Goal: Communication & Community: Answer question/provide support

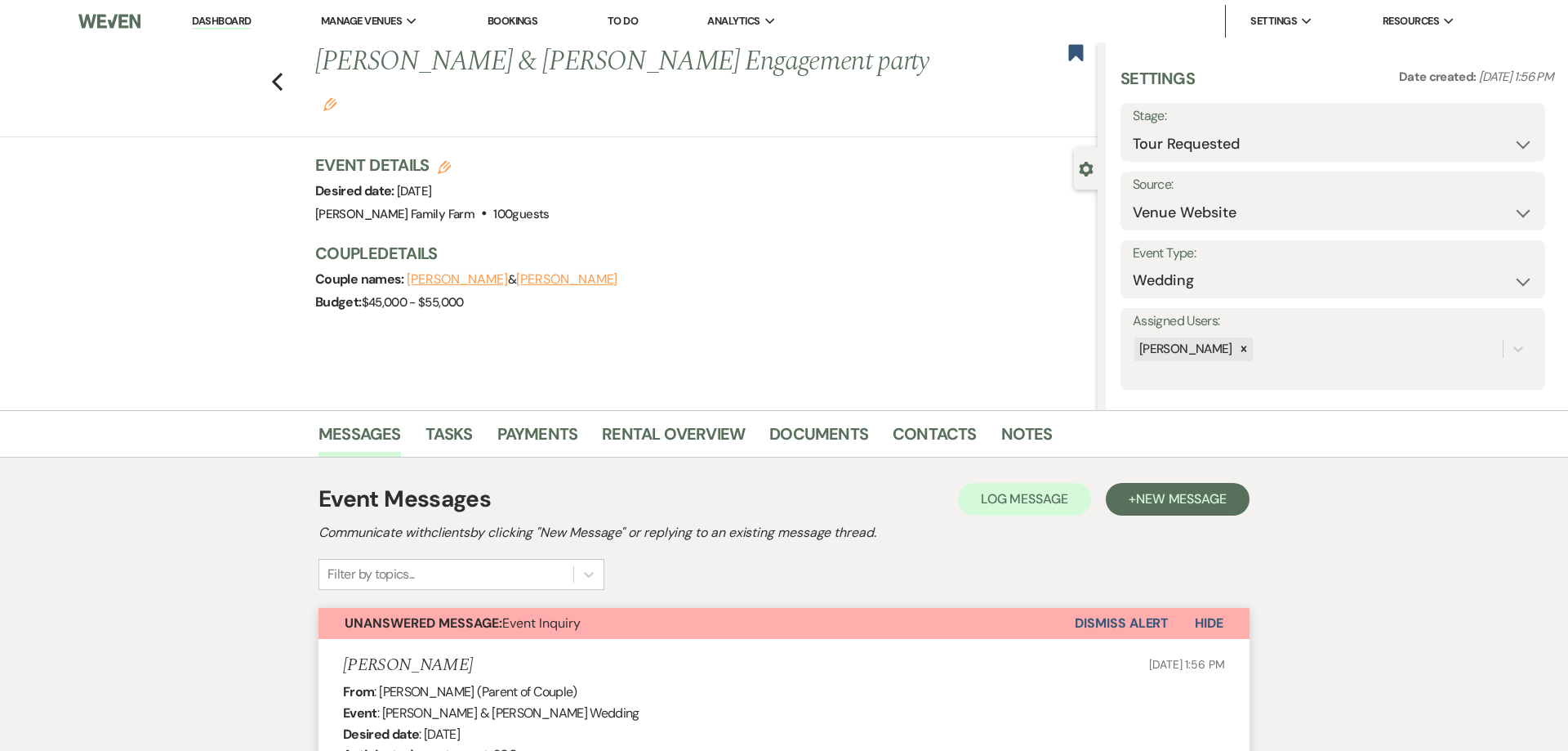
select select "2"
select select "5"
click at [279, 89] on use "button" at bounding box center [278, 81] width 10 height 18
select select "2"
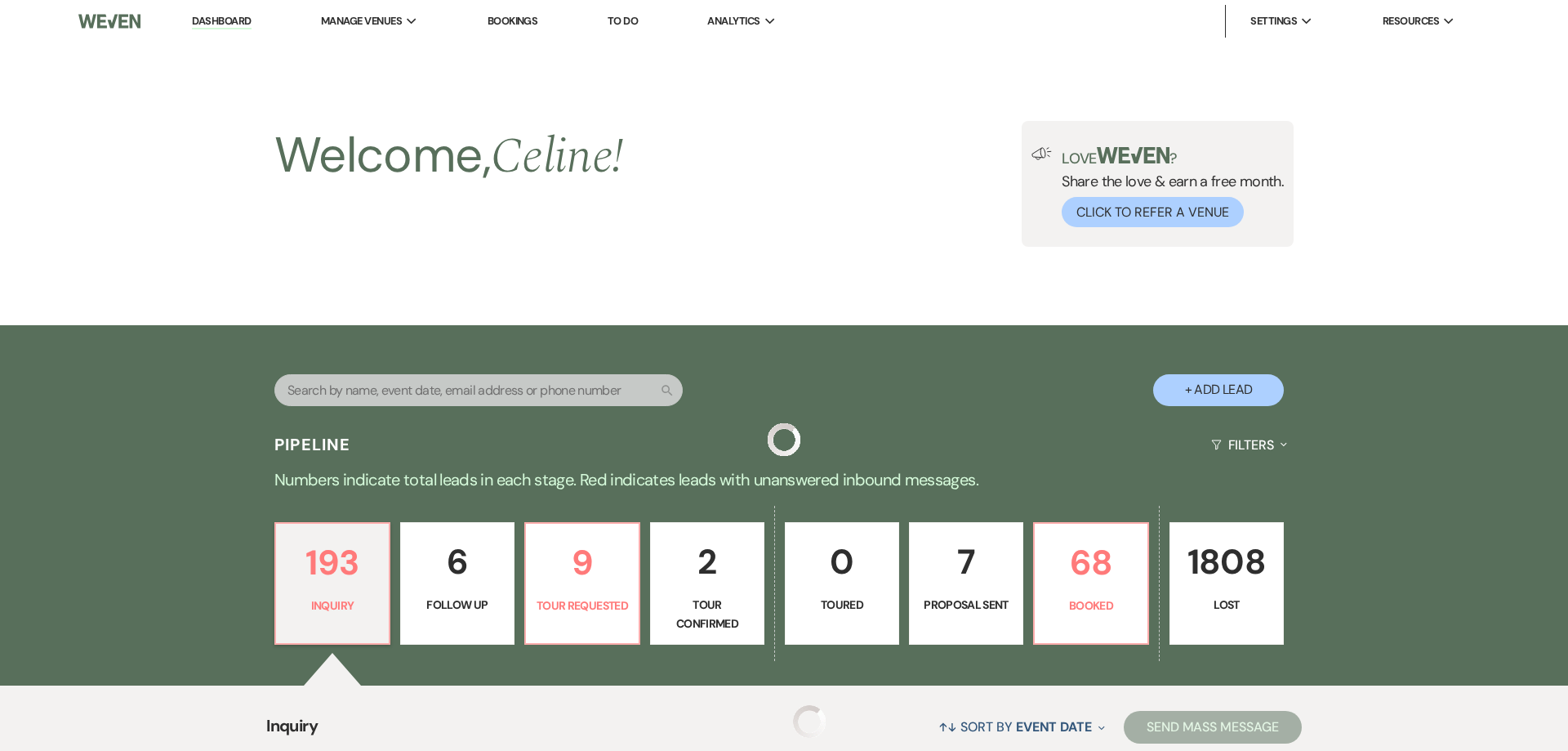
scroll to position [907, 0]
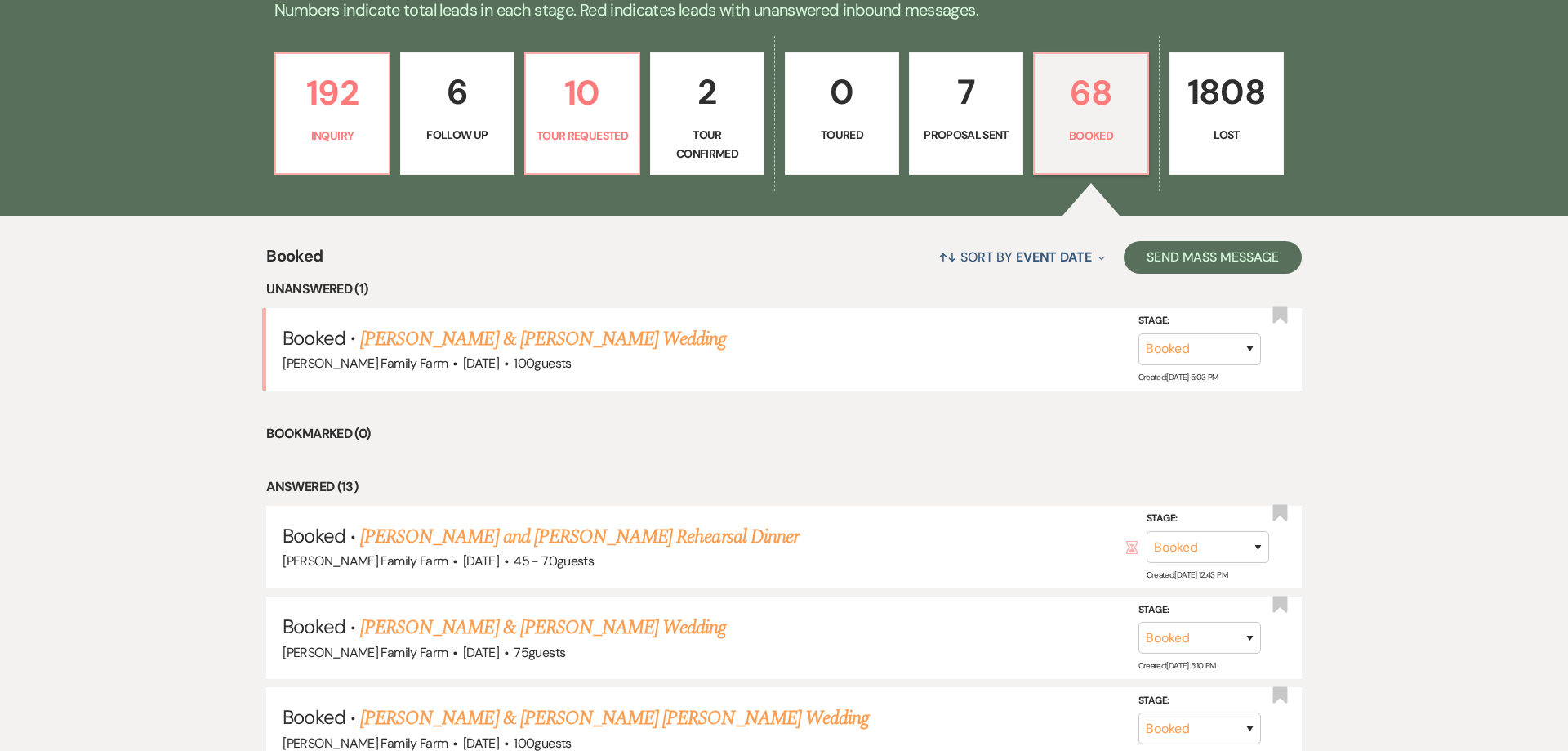
click at [481, 335] on link "[PERSON_NAME] & [PERSON_NAME] Wedding" at bounding box center [543, 340] width 366 height 29
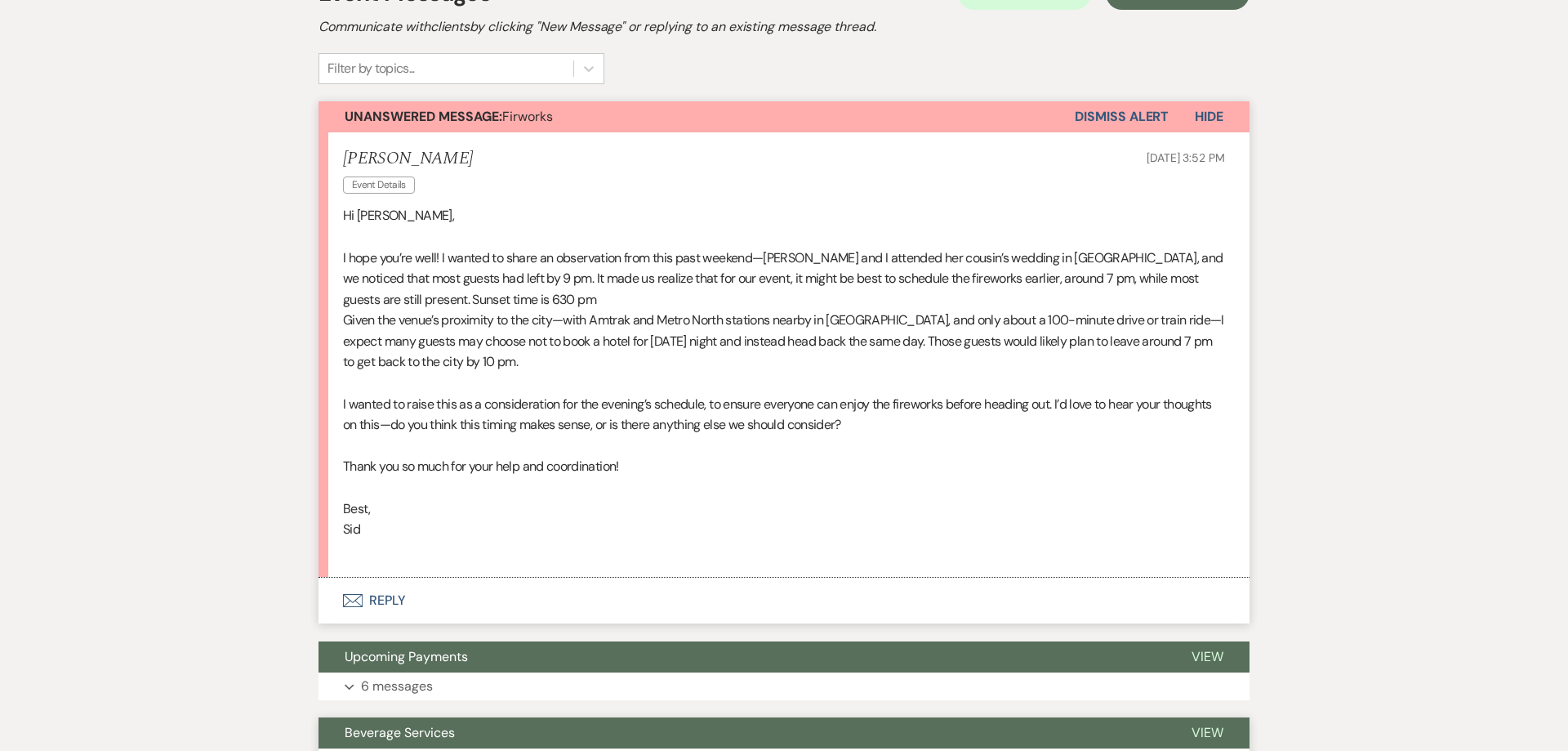
scroll to position [291, 0]
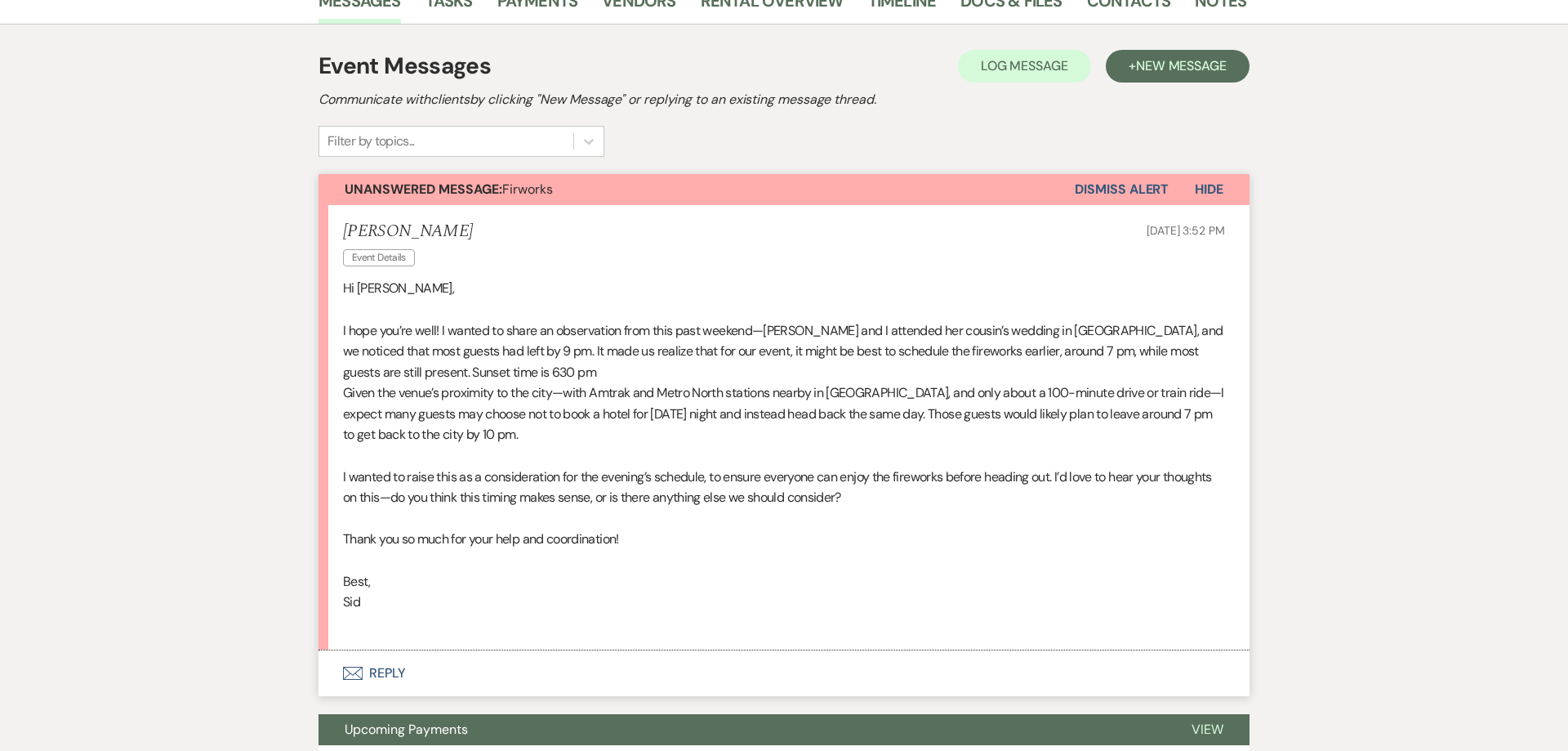
click at [378, 671] on button "Envelope Reply" at bounding box center [784, 673] width 931 height 46
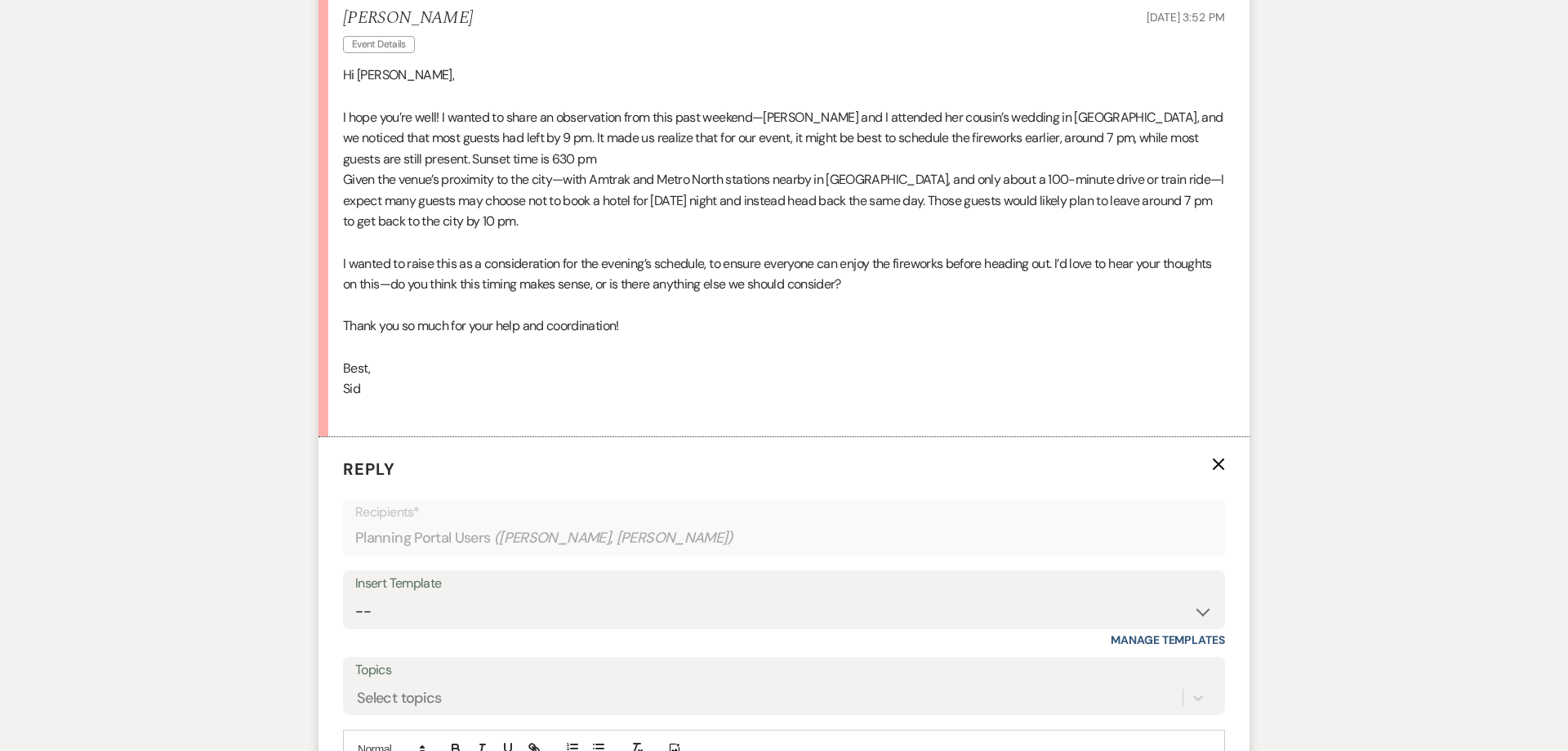
scroll to position [595, 0]
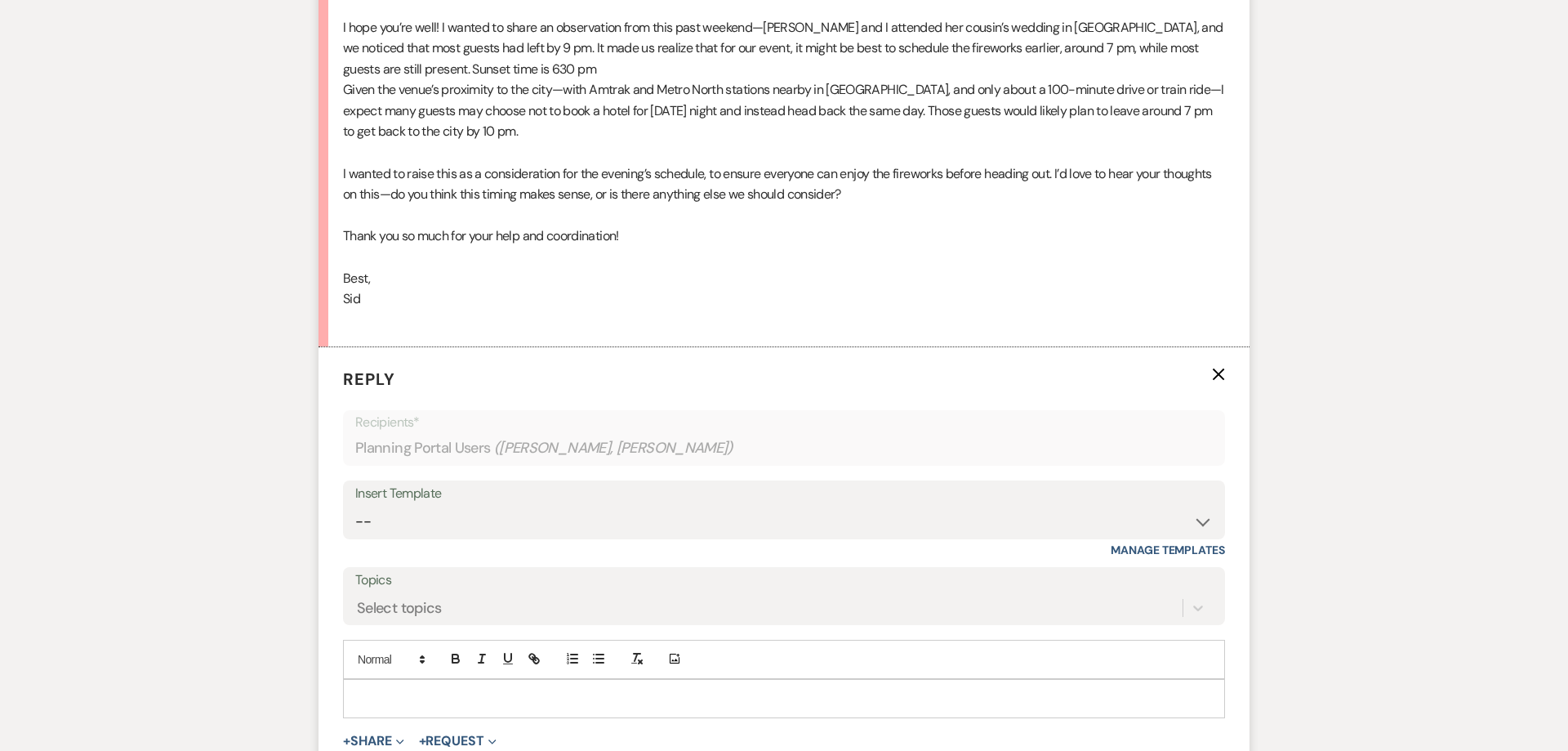
click at [394, 707] on p at bounding box center [784, 698] width 856 height 18
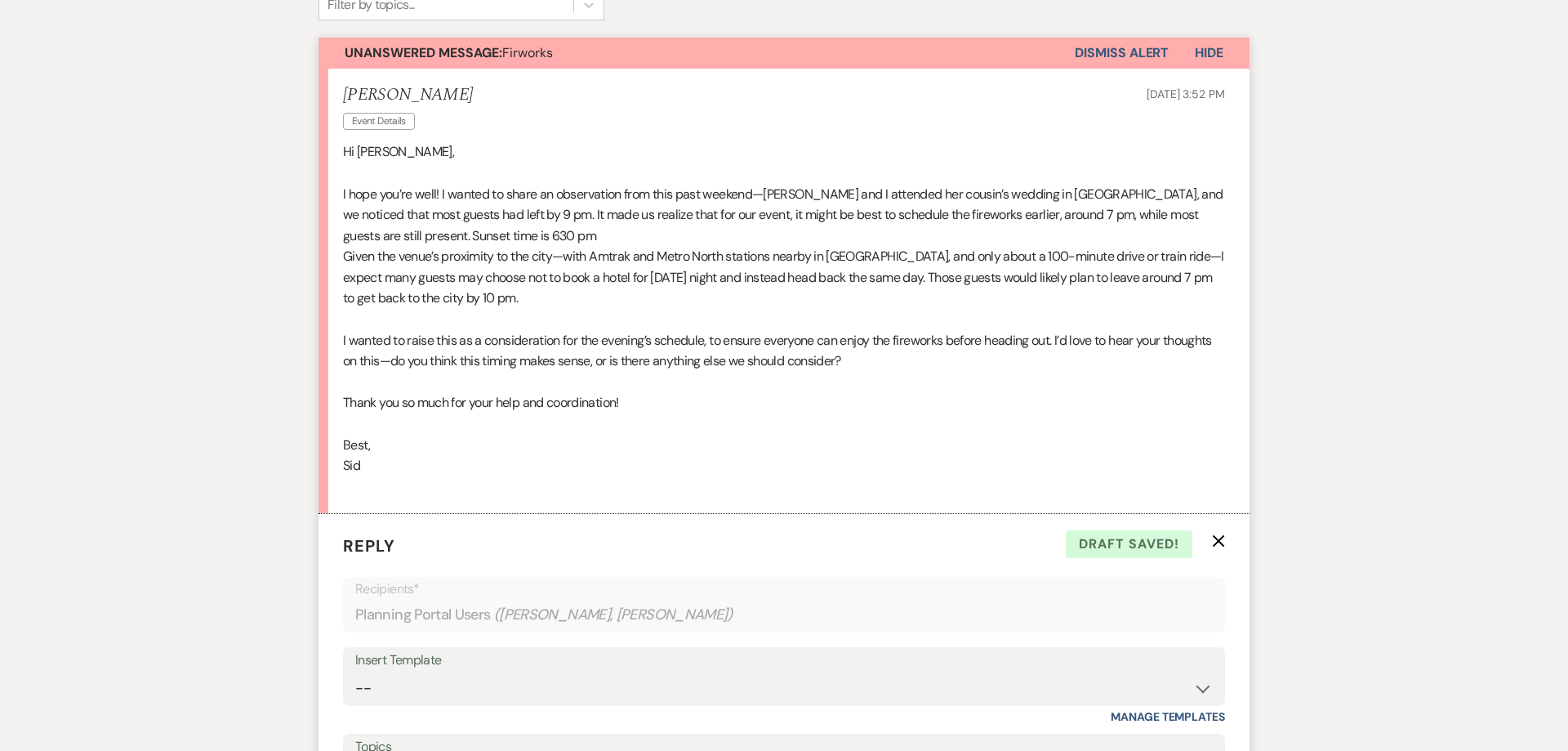
scroll to position [407, 0]
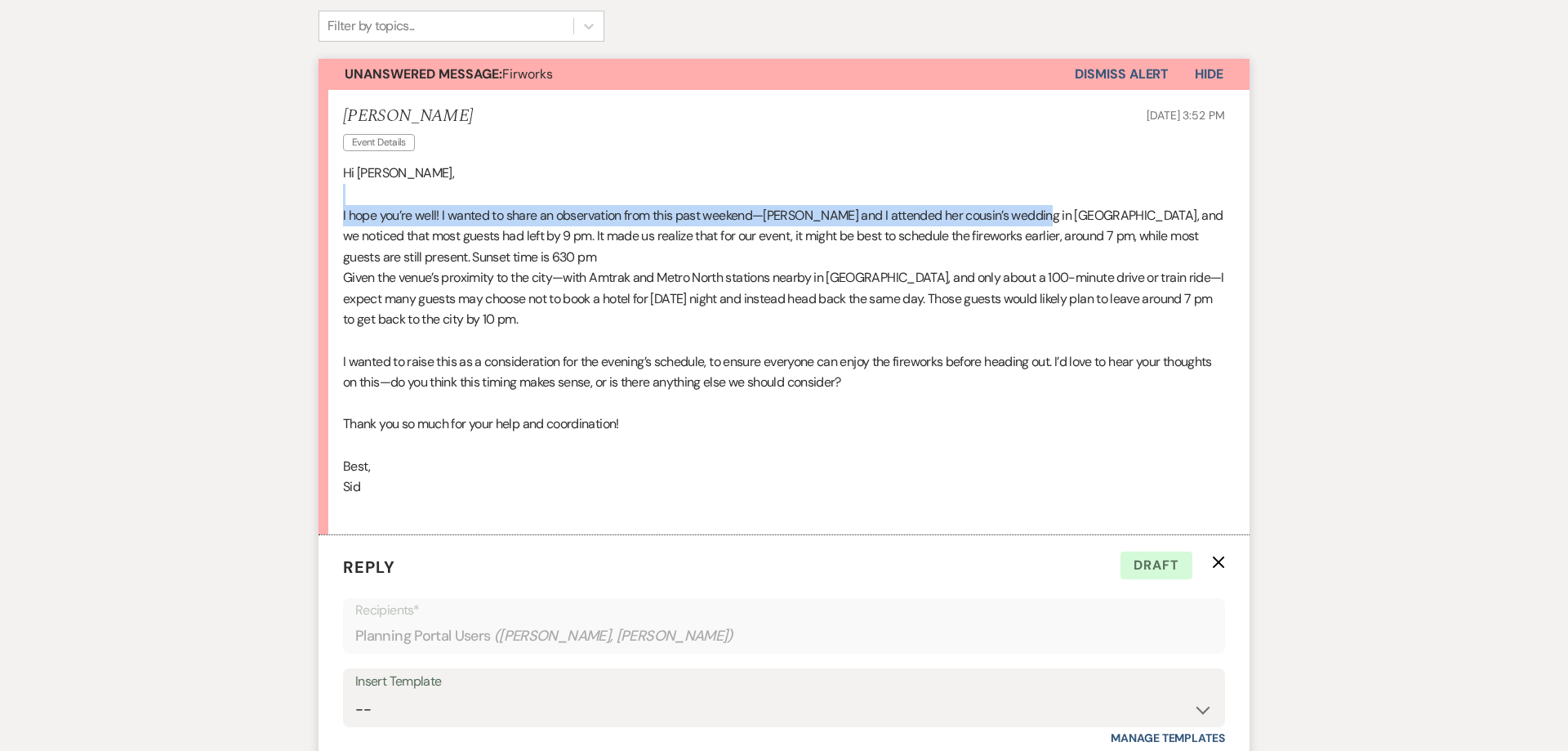
drag, startPoint x: 1013, startPoint y: 196, endPoint x: 1045, endPoint y: 205, distance: 33.2
click at [1045, 205] on div "Hi [PERSON_NAME], I hope you’re well! I wanted to share an observation from thi…" at bounding box center [784, 341] width 882 height 355
drag, startPoint x: 1048, startPoint y: 216, endPoint x: 1065, endPoint y: 217, distance: 17.0
click at [1049, 216] on span "I hope you’re well! I wanted to share an observation from this past weekend—[PE…" at bounding box center [783, 236] width 880 height 59
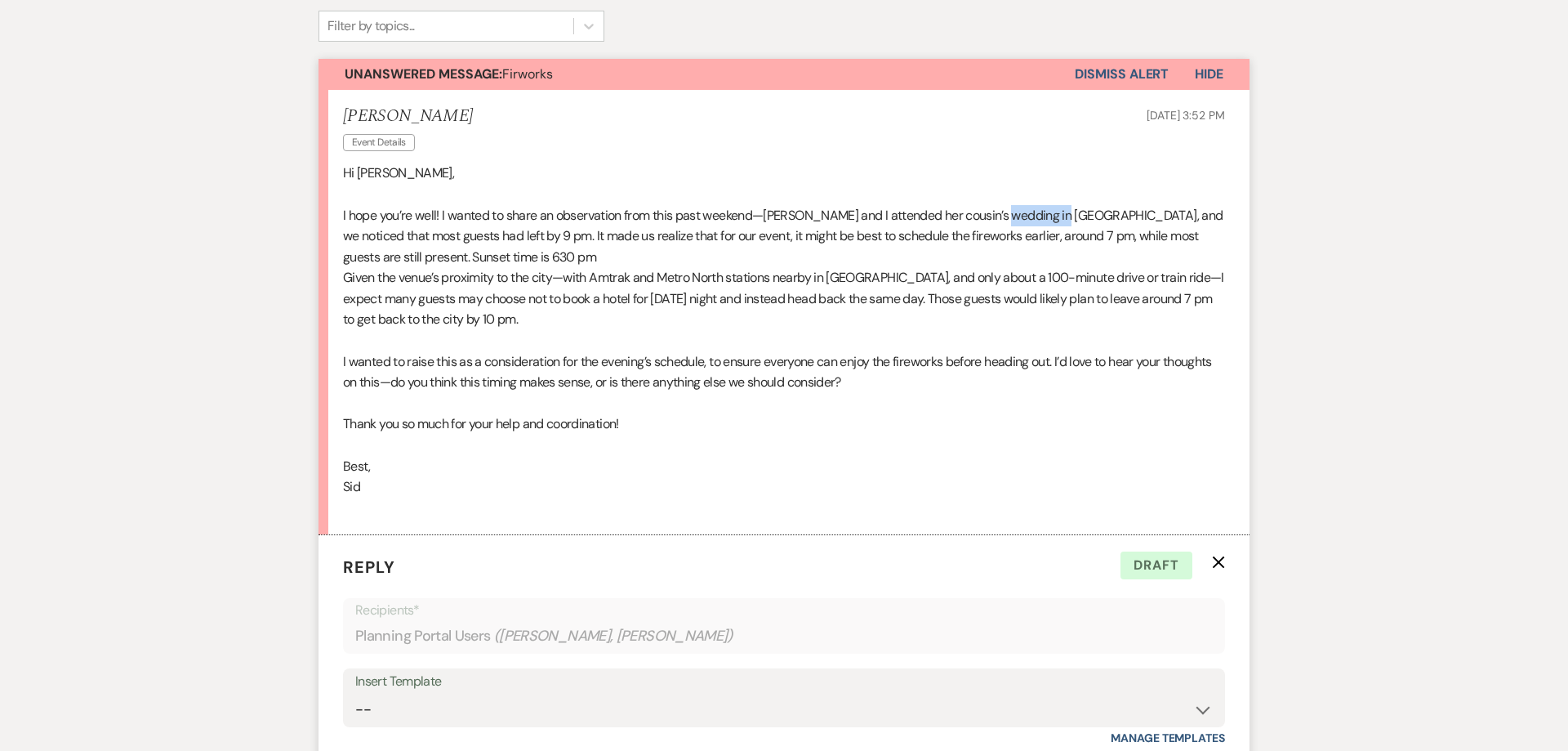
drag, startPoint x: 1063, startPoint y: 218, endPoint x: 1014, endPoint y: 219, distance: 49.0
click at [1014, 219] on span "I hope you’re well! I wanted to share an observation from this past weekend—[PE…" at bounding box center [783, 236] width 880 height 59
copy span "in [GEOGRAPHIC_DATA]"
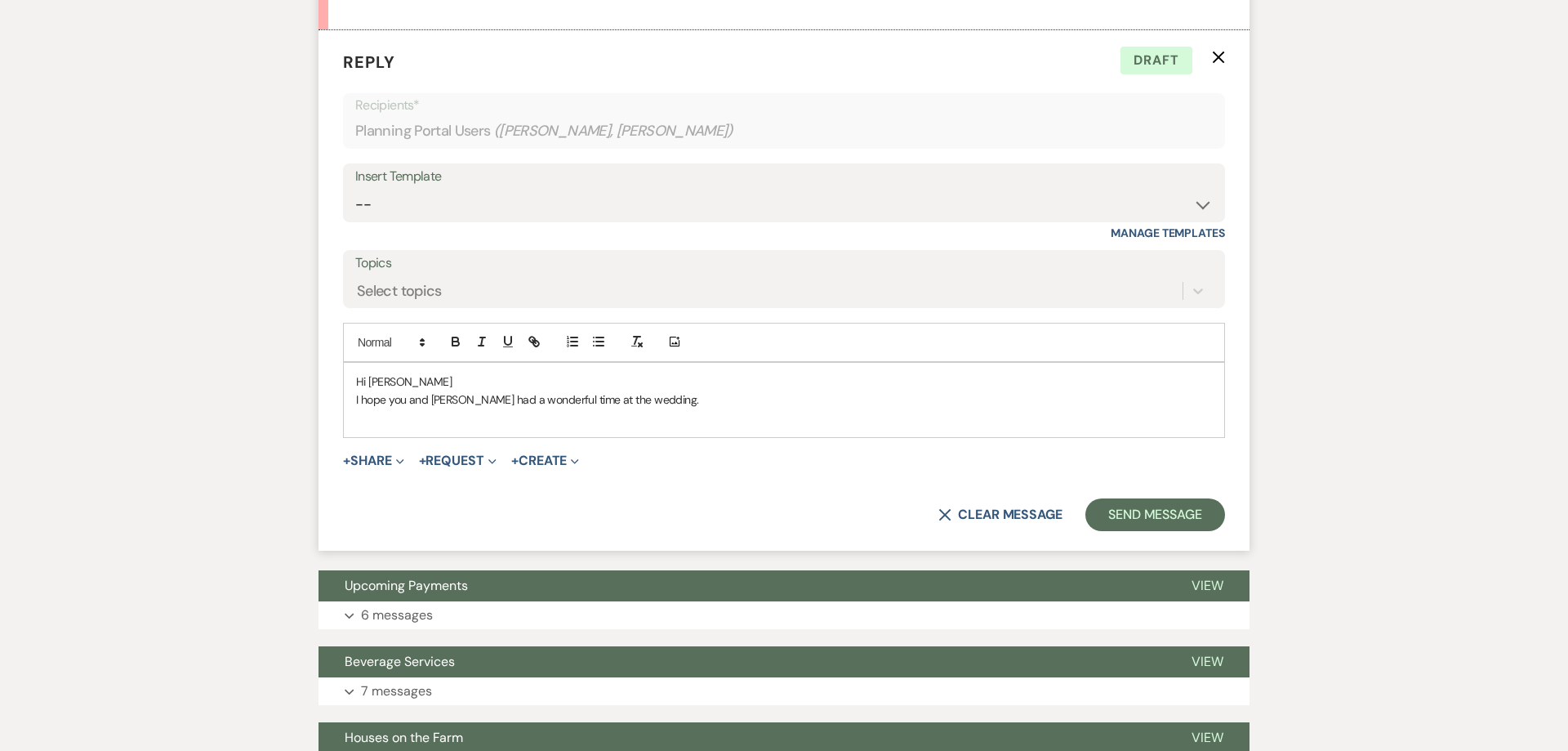
scroll to position [970, 0]
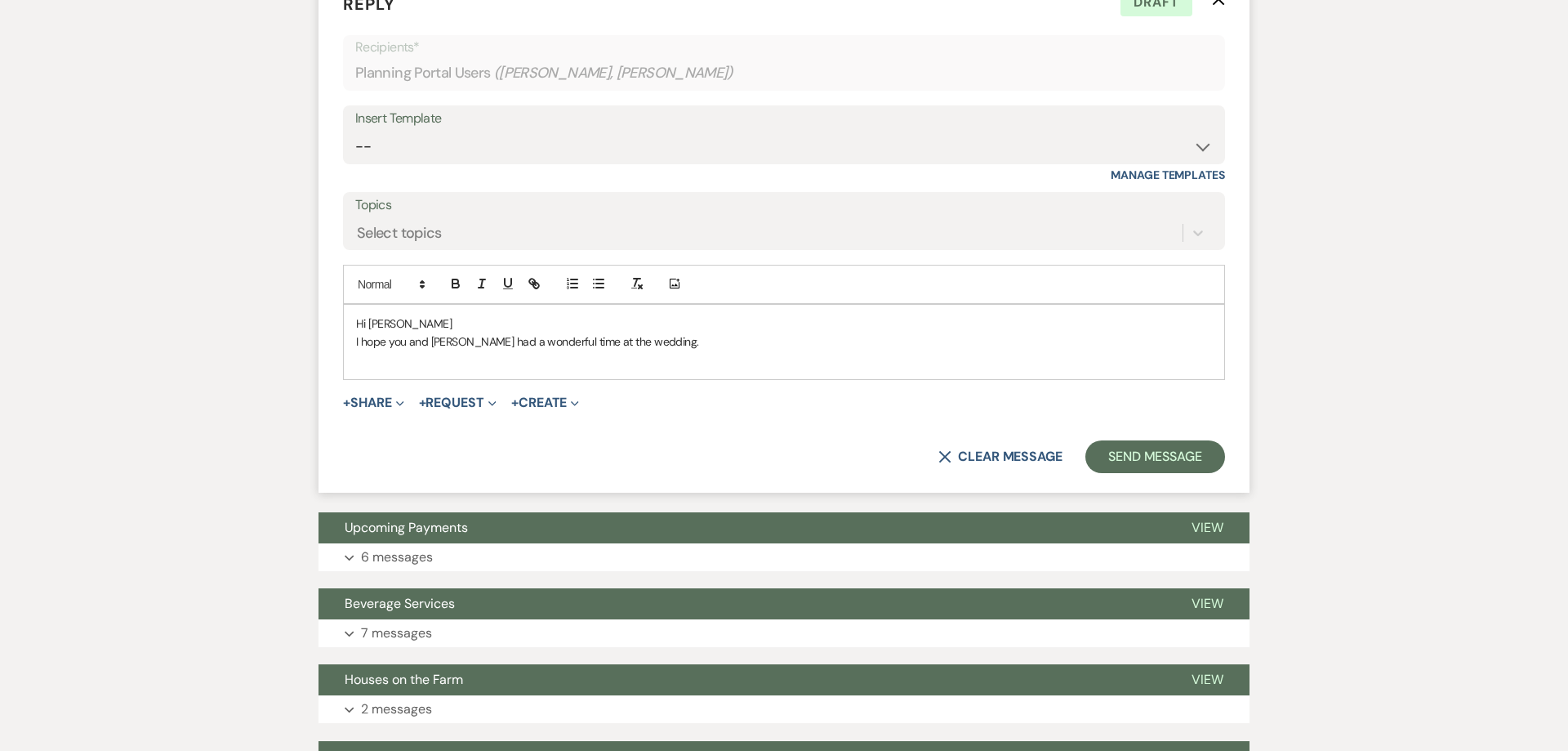
click at [658, 346] on p "I hope you and [PERSON_NAME] had a wonderful time at the wedding." at bounding box center [784, 341] width 856 height 18
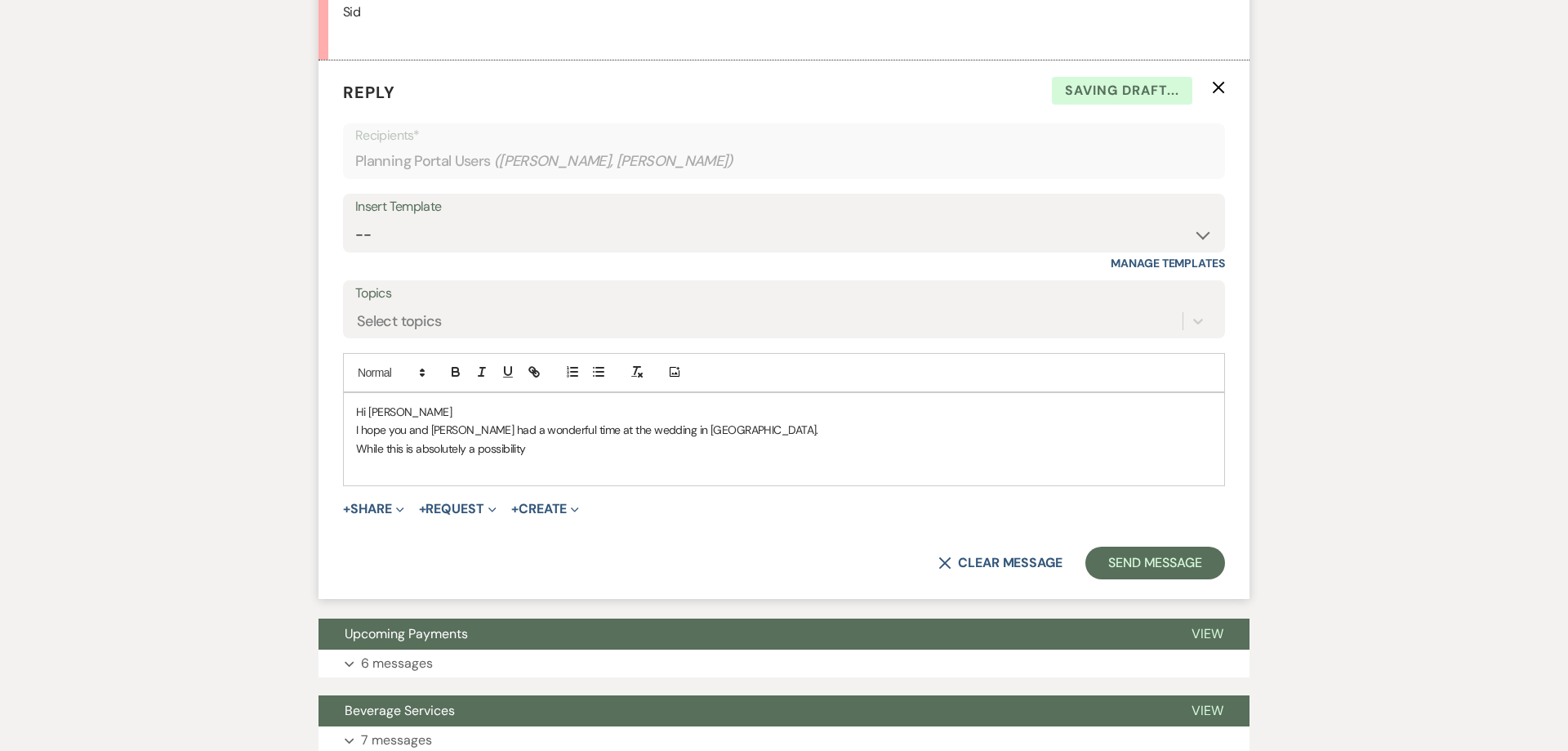
scroll to position [886, 0]
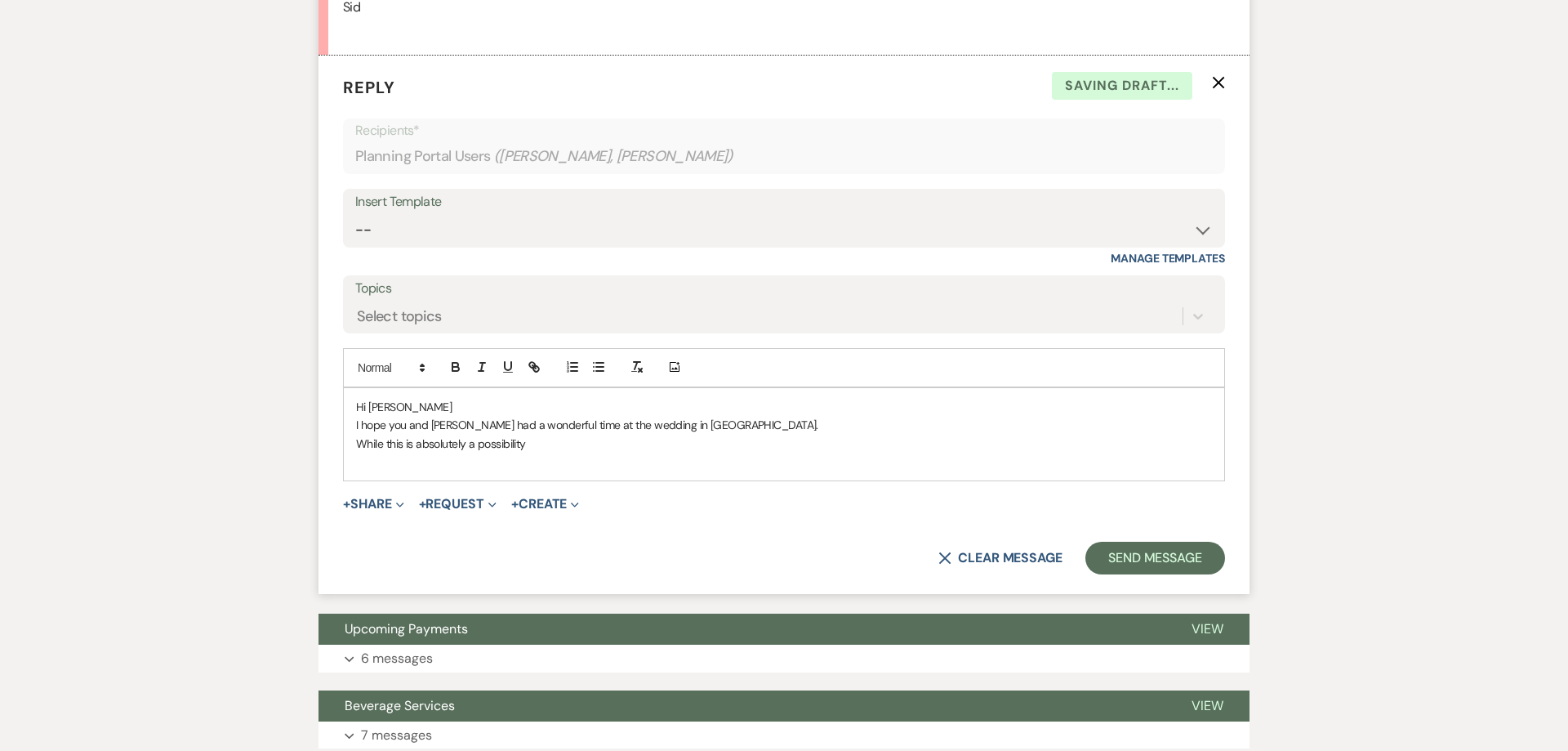
click at [540, 435] on p "While this is absolutely a possibility" at bounding box center [784, 443] width 856 height 18
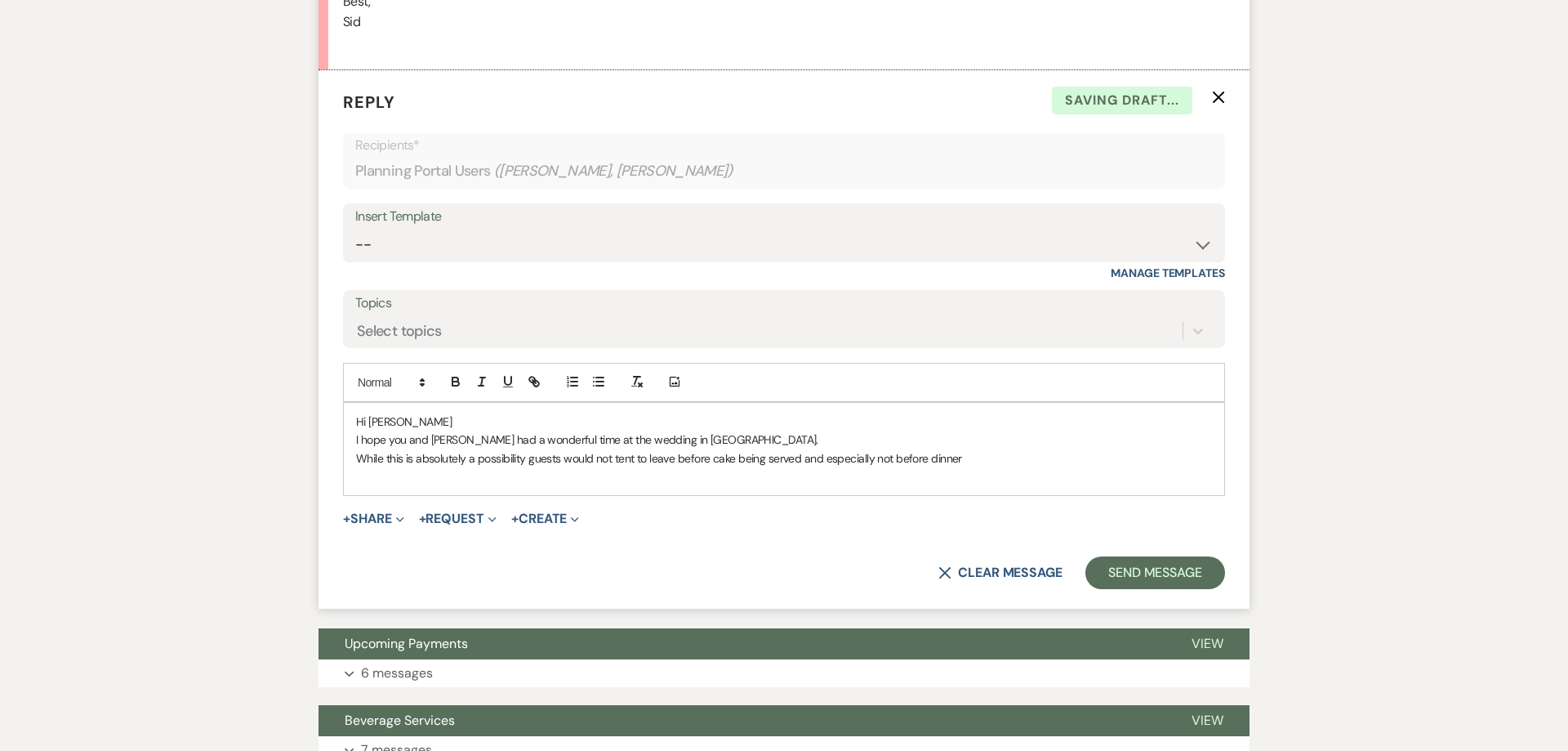
scroll to position [865, 0]
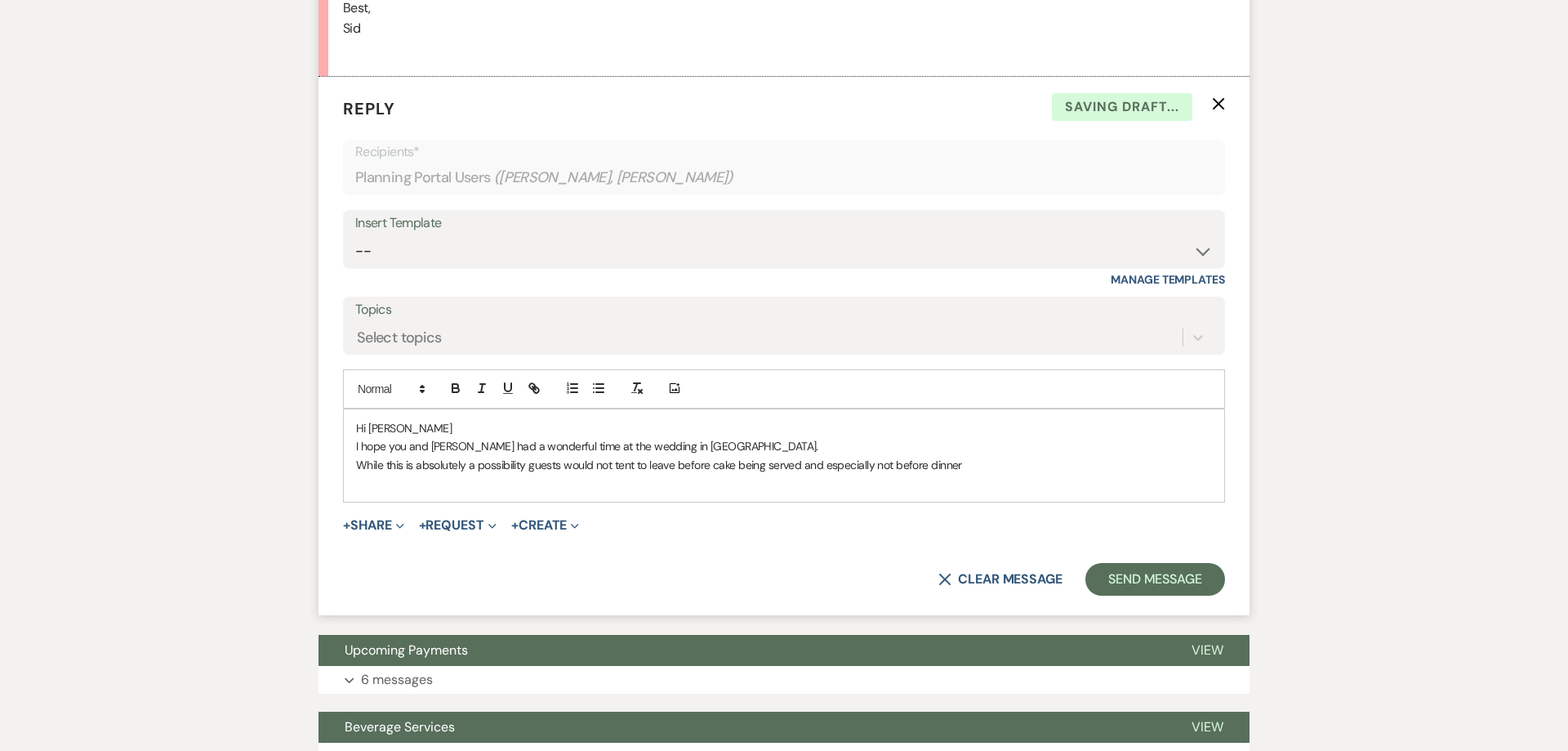
click at [984, 469] on p "While this is absolutely a possibility guests would not tent to leave before ca…" at bounding box center [784, 465] width 856 height 18
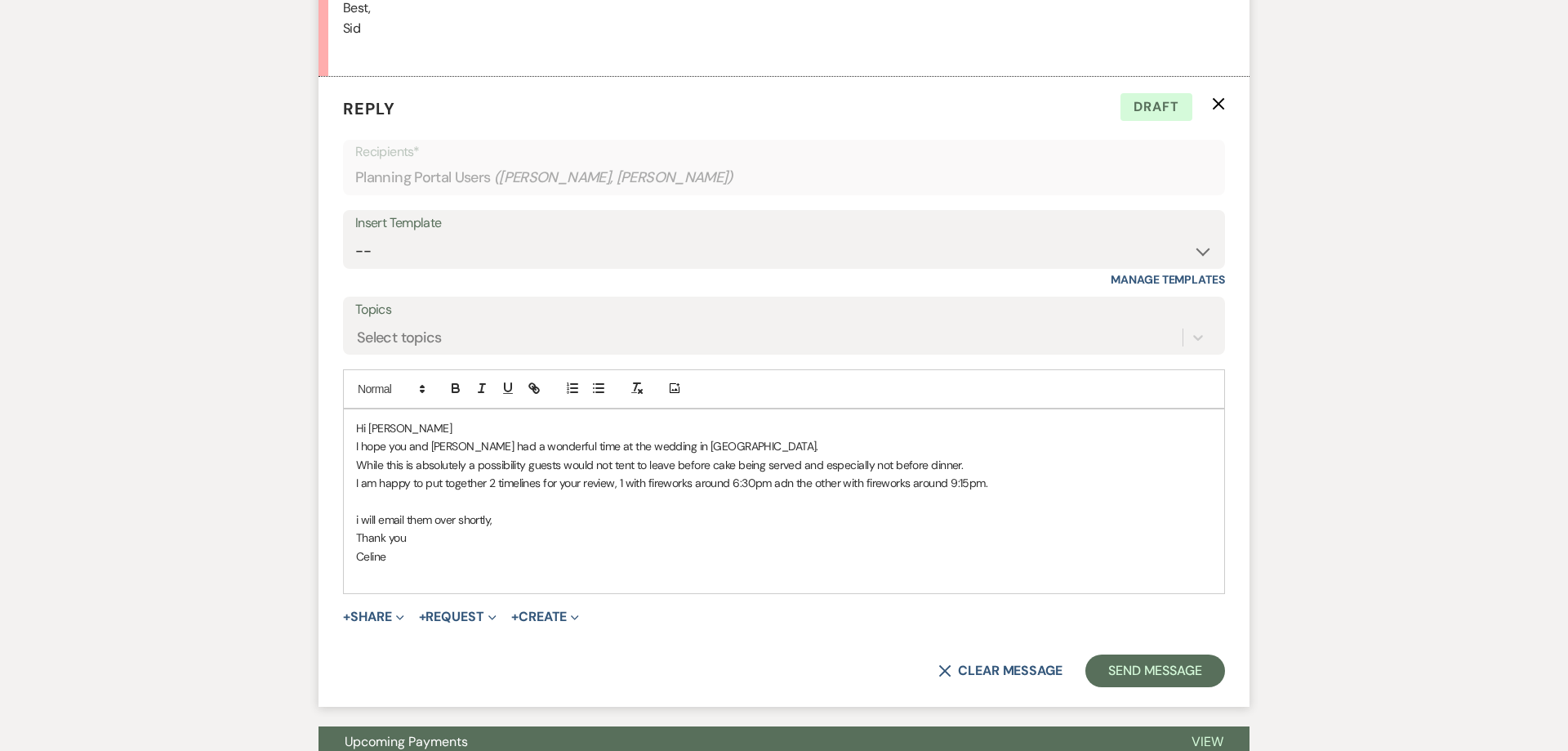
click at [631, 466] on p "While this is absolutely a possibility guests would not tent to leave before ca…" at bounding box center [784, 465] width 856 height 18
click at [963, 467] on p "While this is absolutely a possibility guests would not usually leave before ca…" at bounding box center [784, 465] width 856 height 18
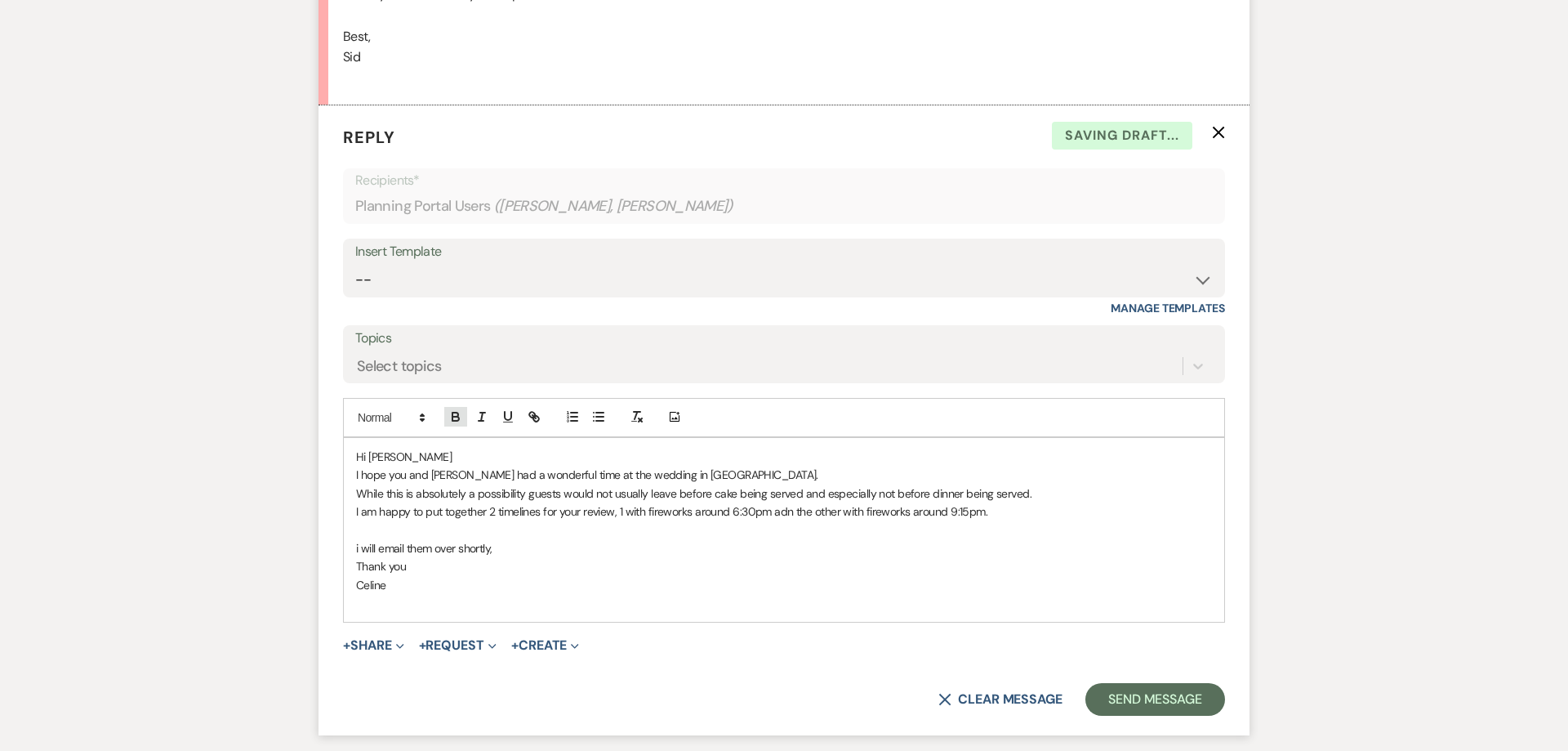
scroll to position [823, 0]
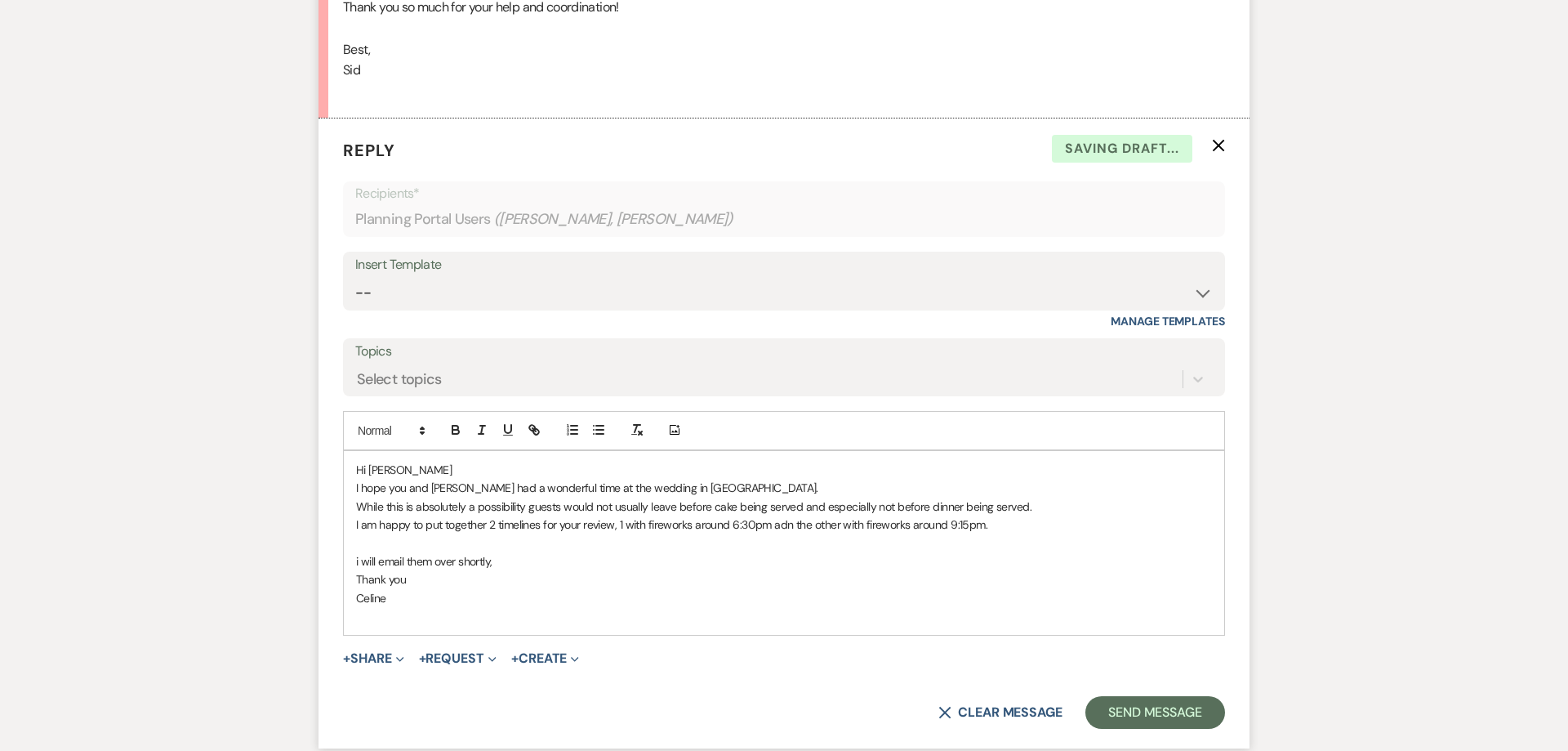
click at [359, 522] on p "I am happy to put together 2 timelines for your review, 1 with fireworks around…" at bounding box center [784, 524] width 856 height 18
click at [816, 528] on p "However, I am happy to put together 2 timelines for your review, 1 with firewor…" at bounding box center [784, 524] width 856 height 18
click at [356, 561] on p "i will email them over shortly," at bounding box center [784, 561] width 856 height 18
click at [403, 600] on p "Celine" at bounding box center [784, 598] width 856 height 18
click at [1128, 711] on button "Send Message" at bounding box center [1155, 712] width 140 height 33
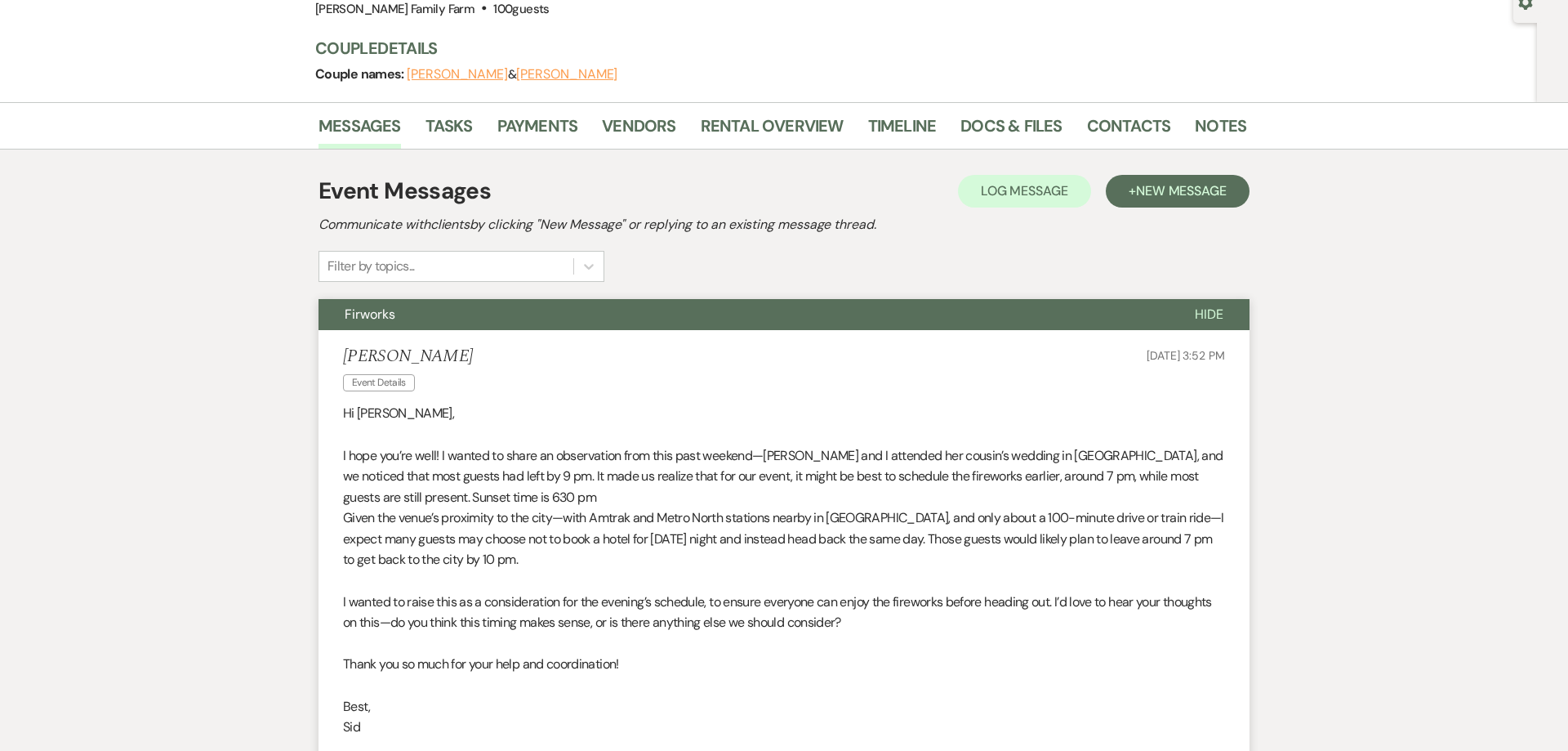
scroll to position [0, 0]
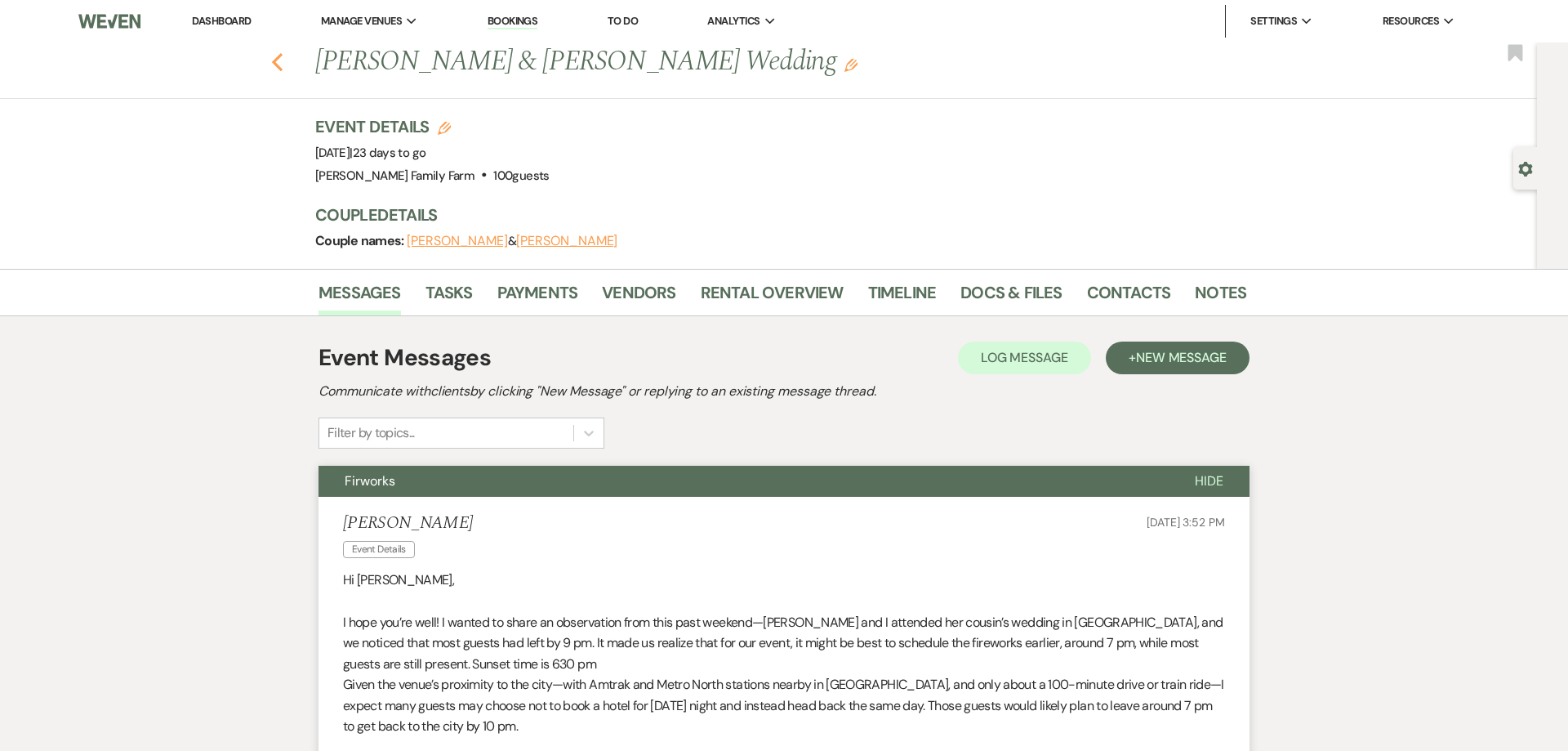
click at [277, 65] on use "button" at bounding box center [278, 62] width 10 height 18
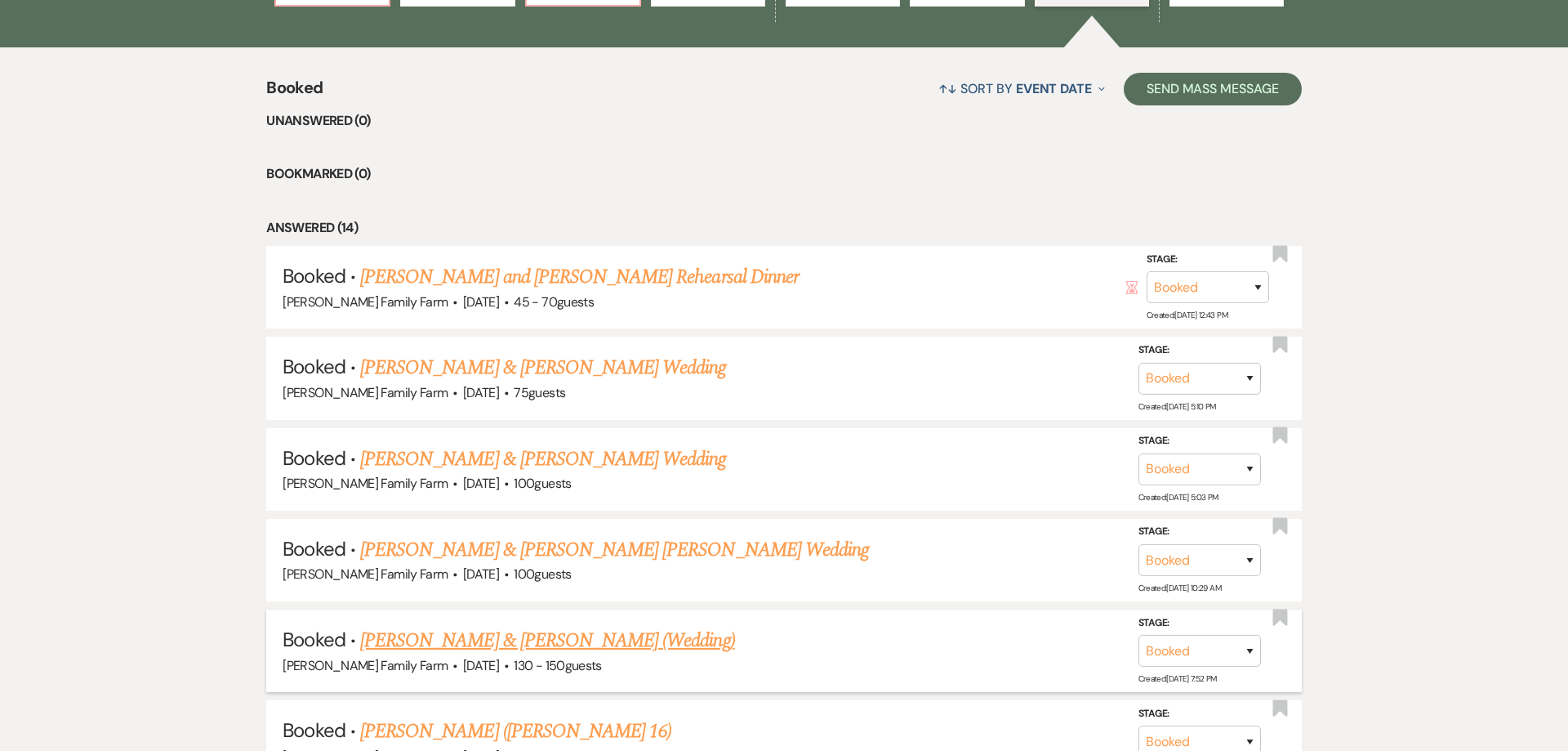
scroll to position [616, 0]
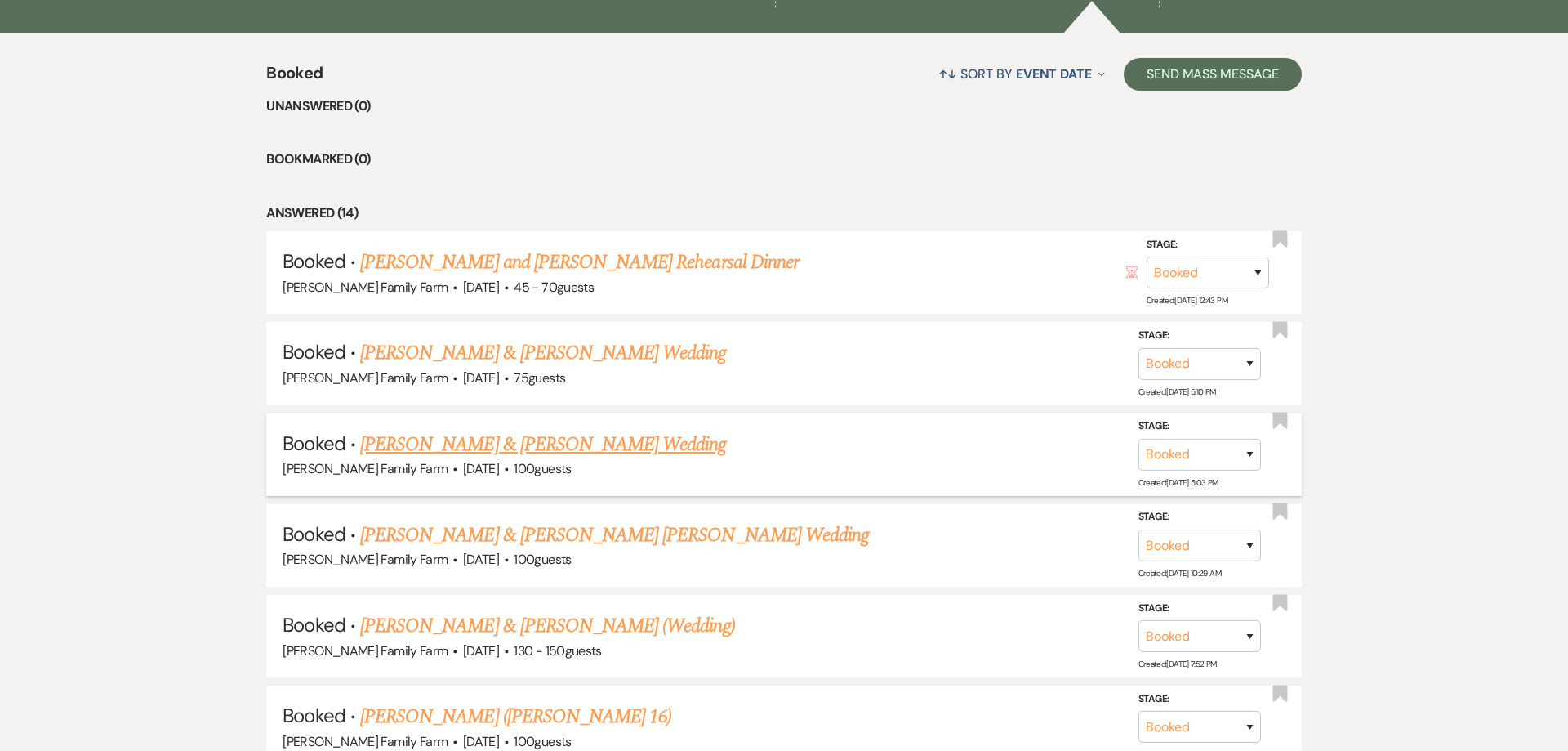
click at [508, 445] on link "[PERSON_NAME] & [PERSON_NAME] Wedding" at bounding box center [543, 444] width 366 height 29
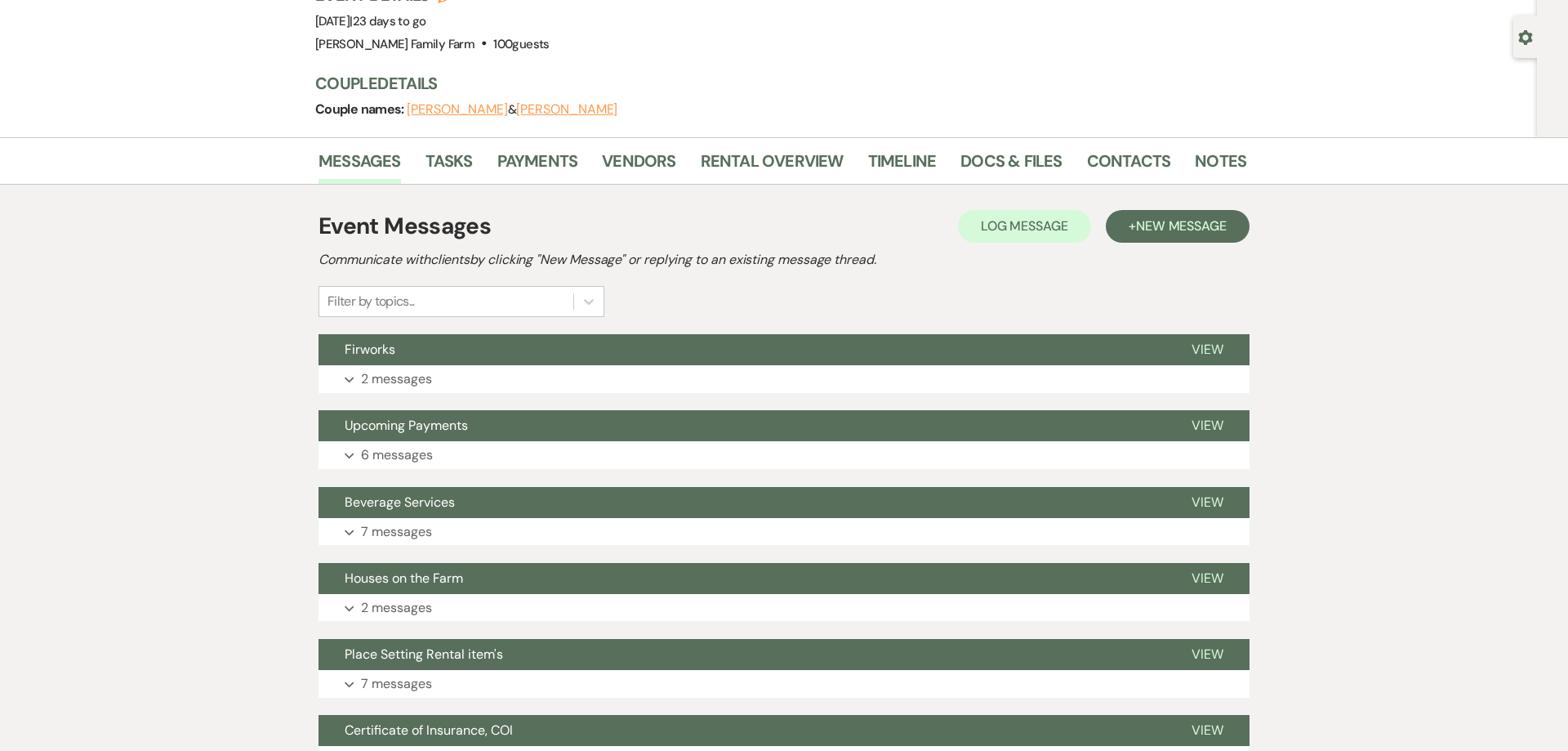
scroll to position [11, 0]
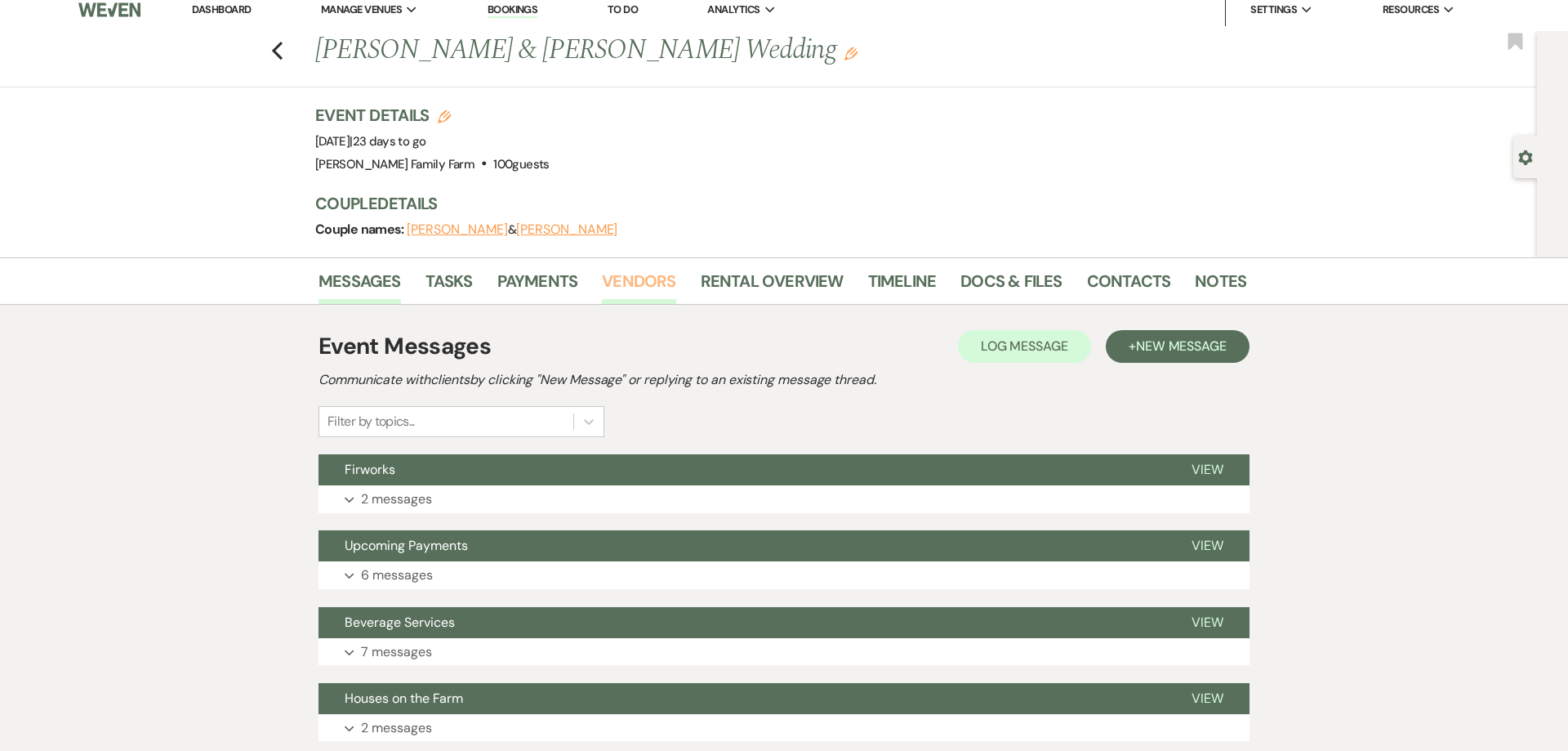
click at [667, 279] on link "Vendors" at bounding box center [638, 286] width 73 height 36
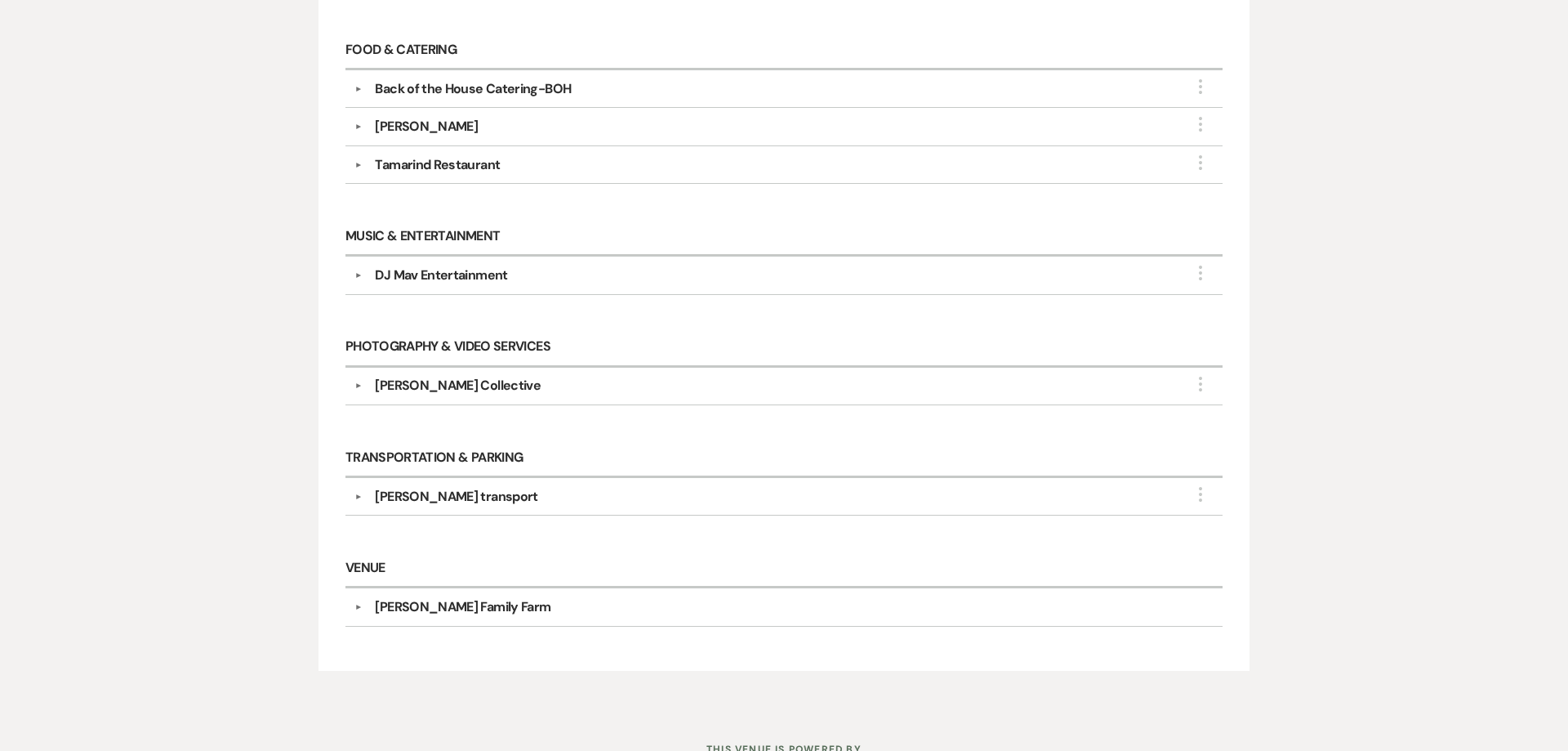
scroll to position [1000, 0]
click at [497, 382] on div "[PERSON_NAME] Collective" at bounding box center [788, 383] width 852 height 20
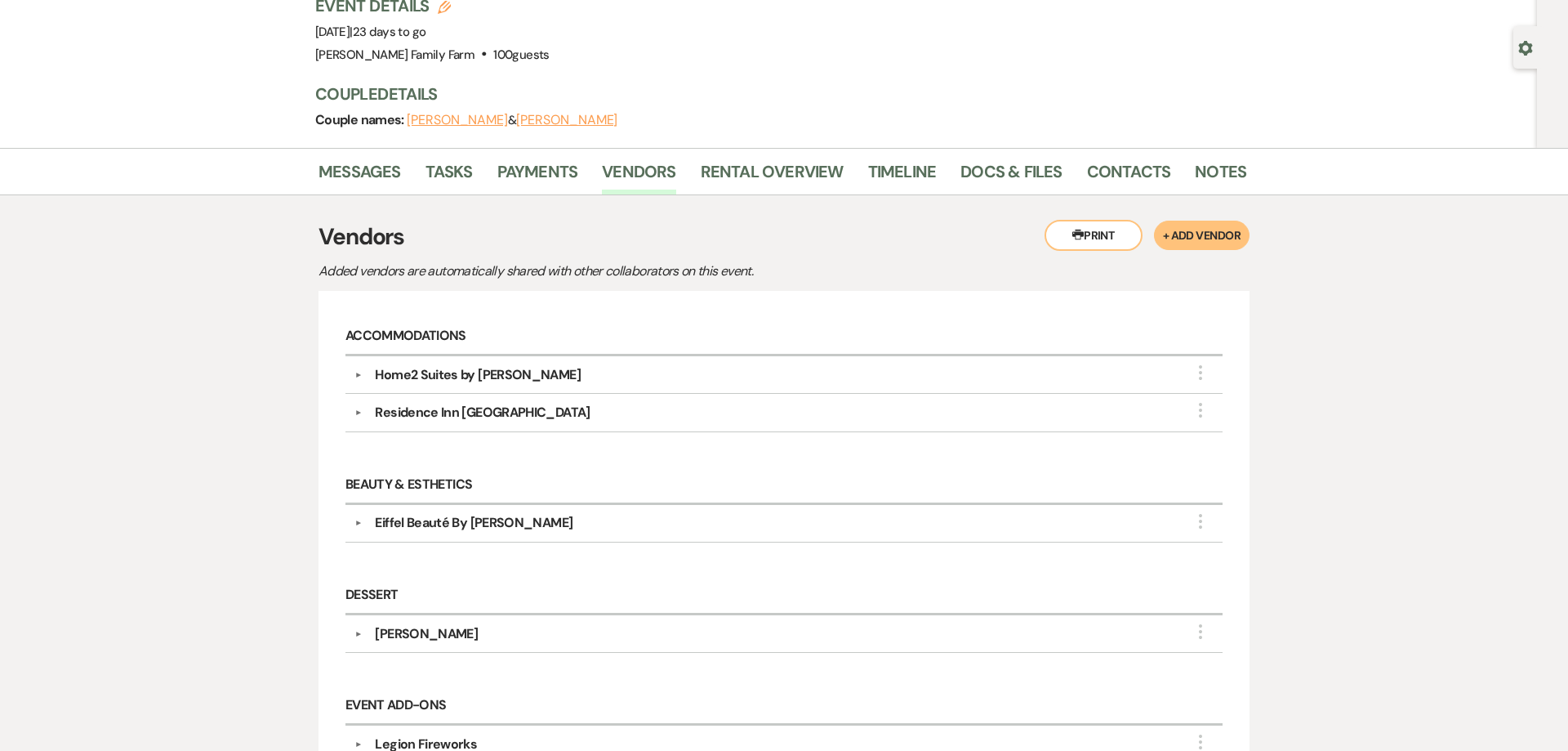
scroll to position [0, 0]
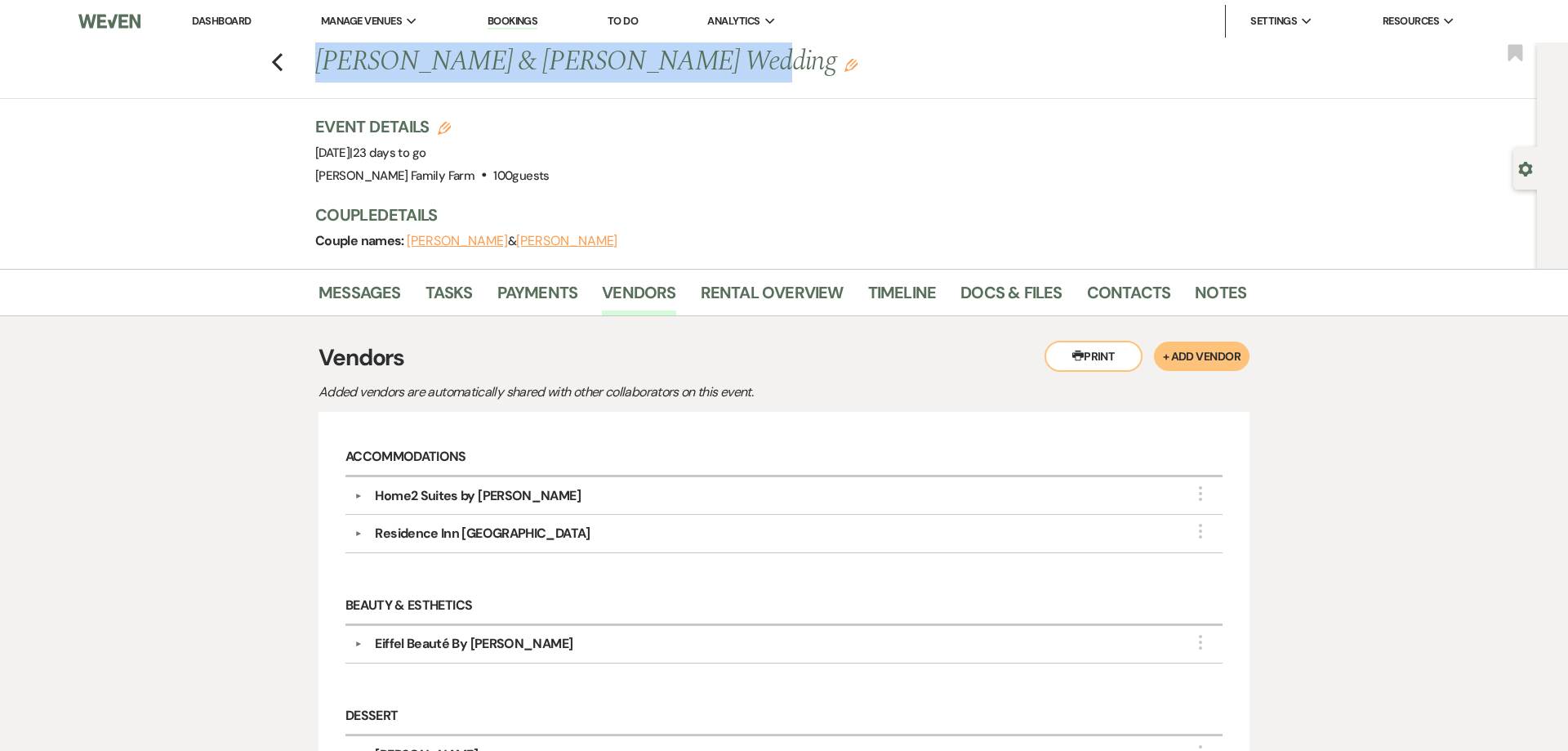
drag, startPoint x: 692, startPoint y: 62, endPoint x: 316, endPoint y: 67, distance: 376.0
click at [316, 67] on h1 "[PERSON_NAME] & [PERSON_NAME] Wedding Edit" at bounding box center [681, 61] width 732 height 39
copy h1 "[PERSON_NAME] & [PERSON_NAME] Wedding"
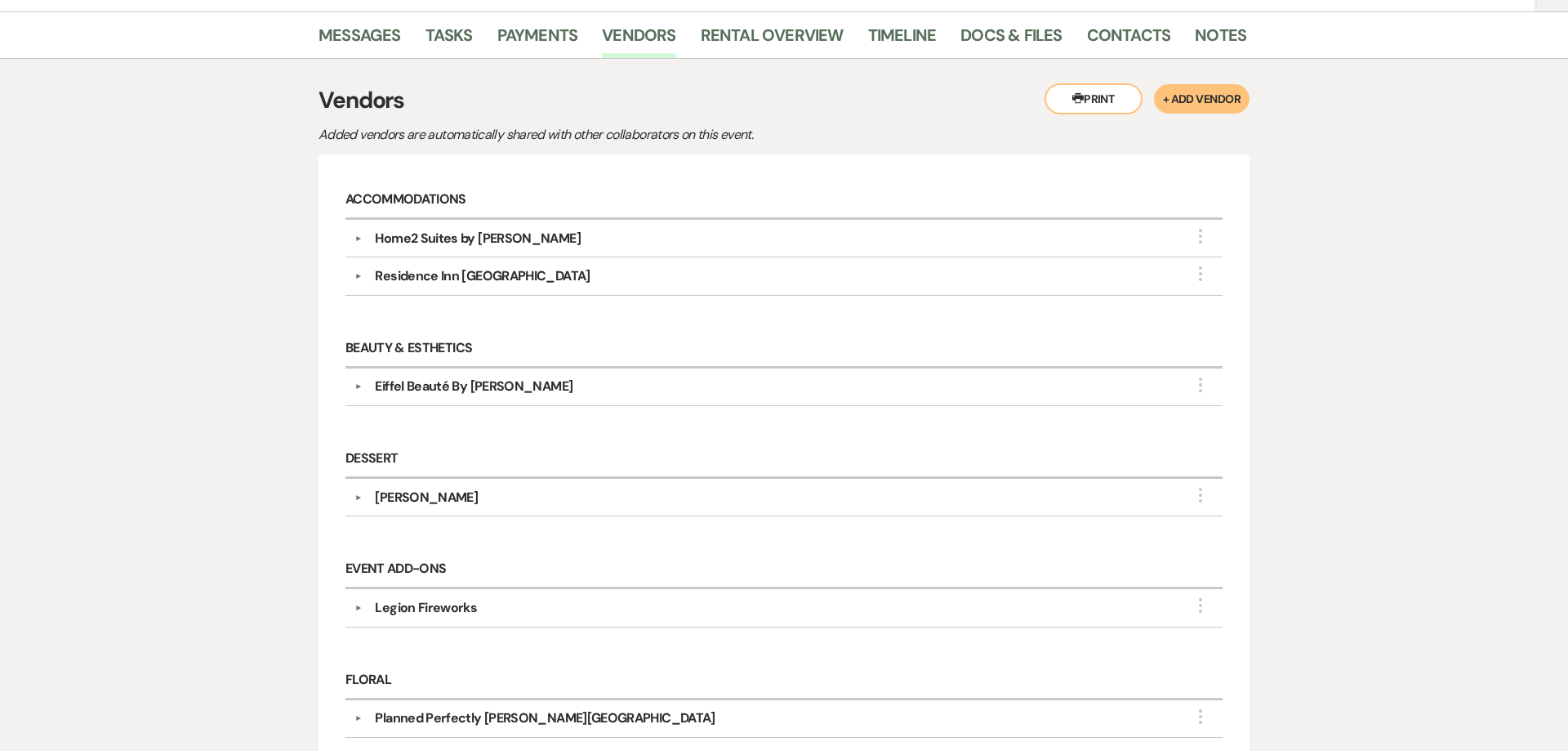
scroll to position [250, 0]
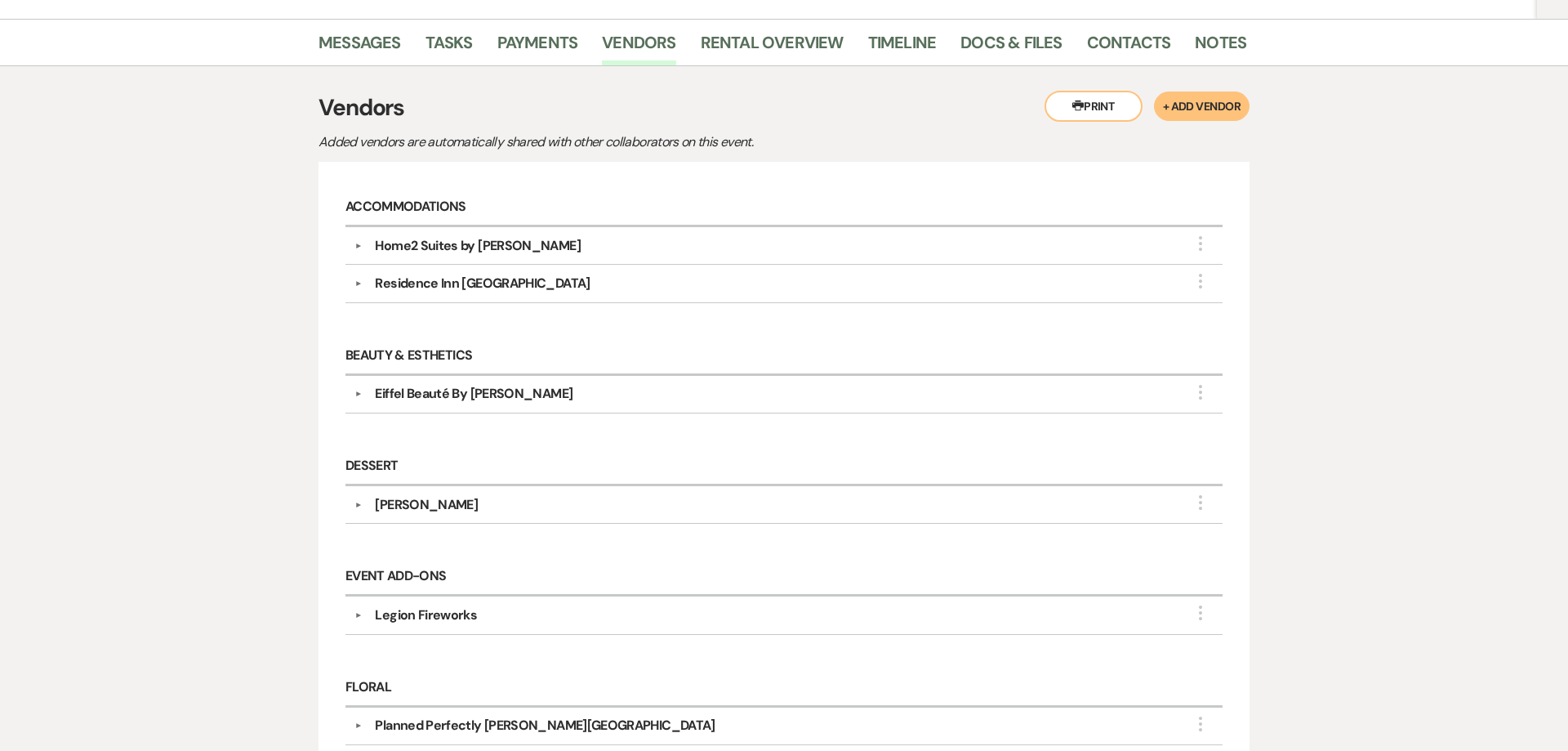
click at [544, 400] on div "Eiffel Beauté By [PERSON_NAME]" at bounding box center [788, 393] width 852 height 20
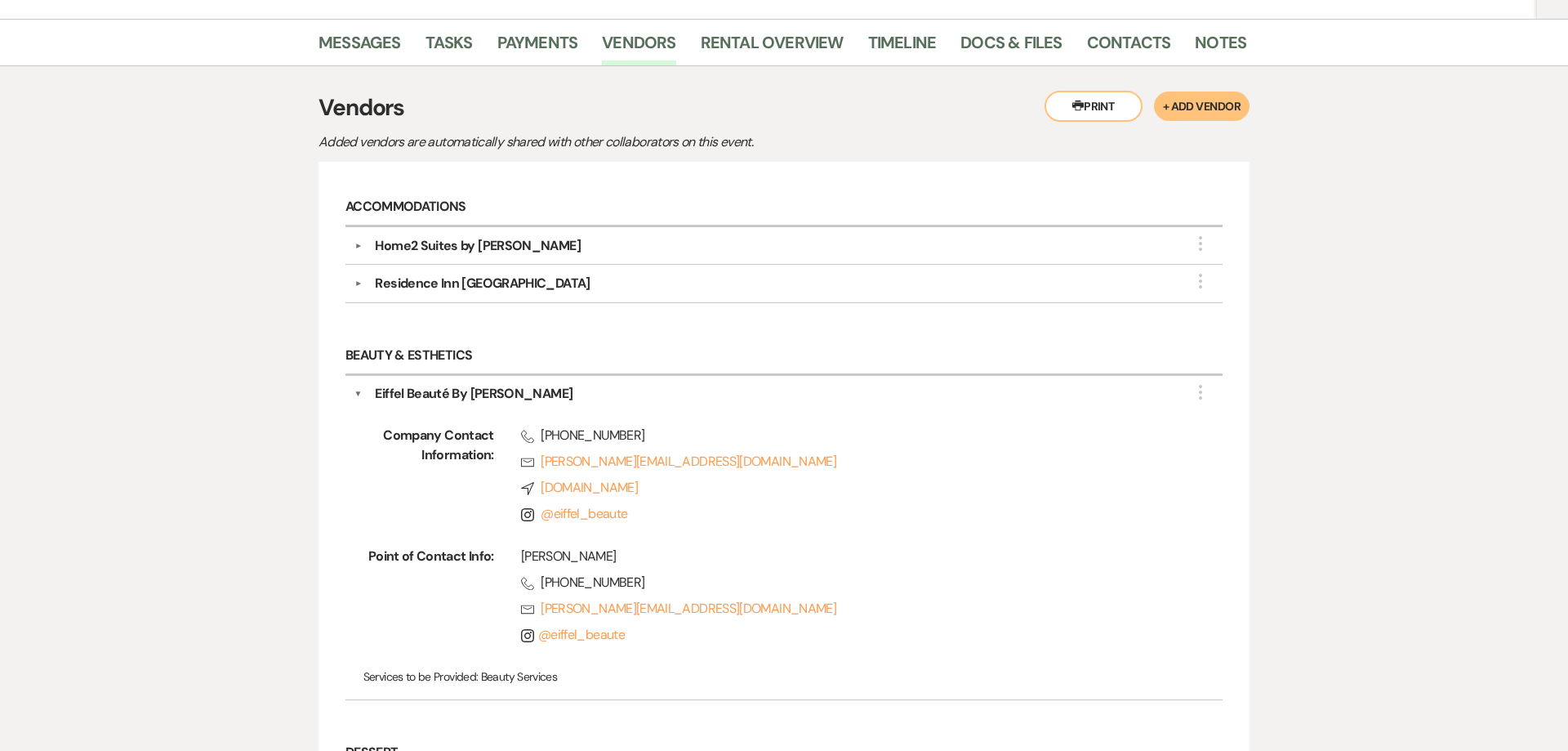
click at [533, 403] on div "Eiffel Beauté By [PERSON_NAME]" at bounding box center [788, 393] width 852 height 20
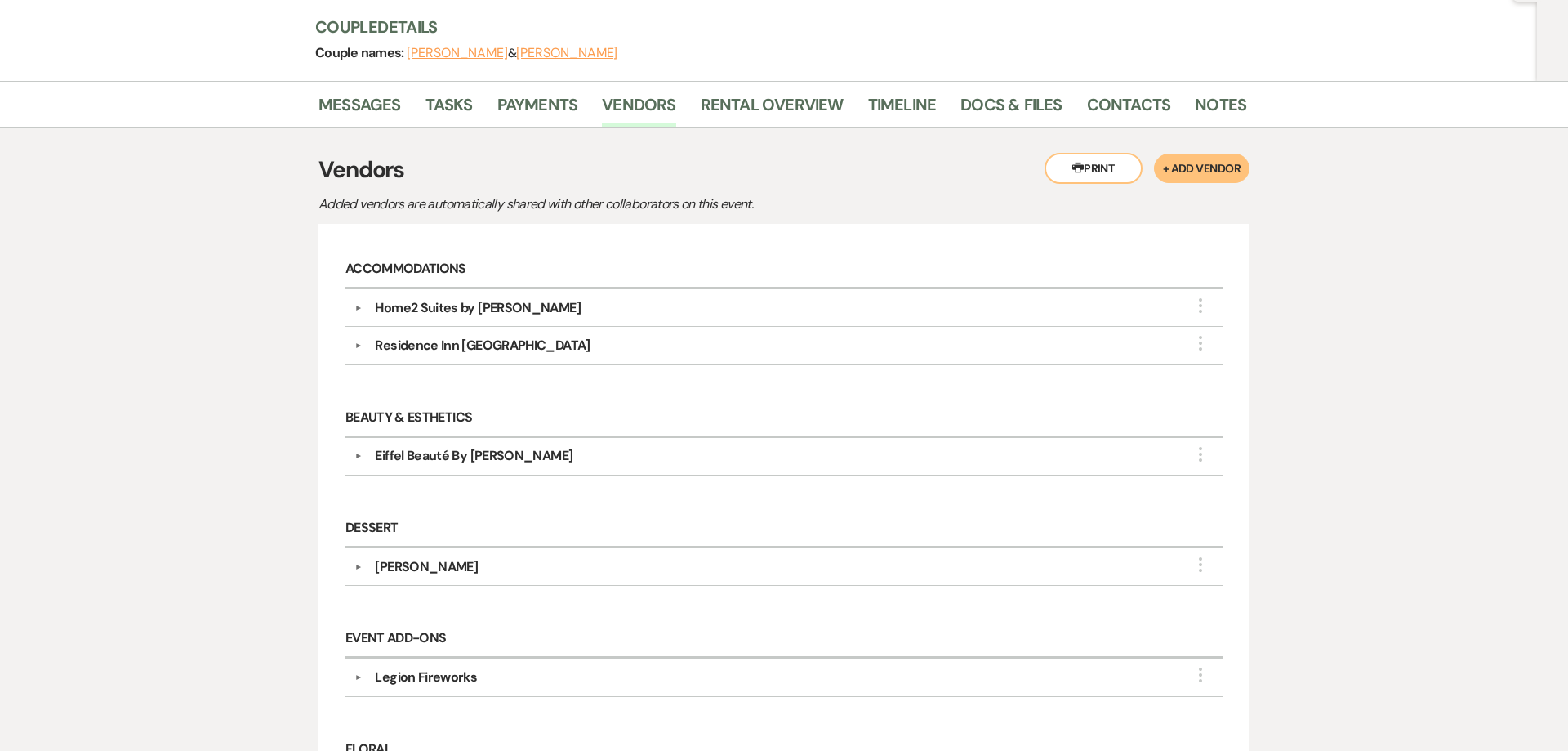
scroll to position [0, 0]
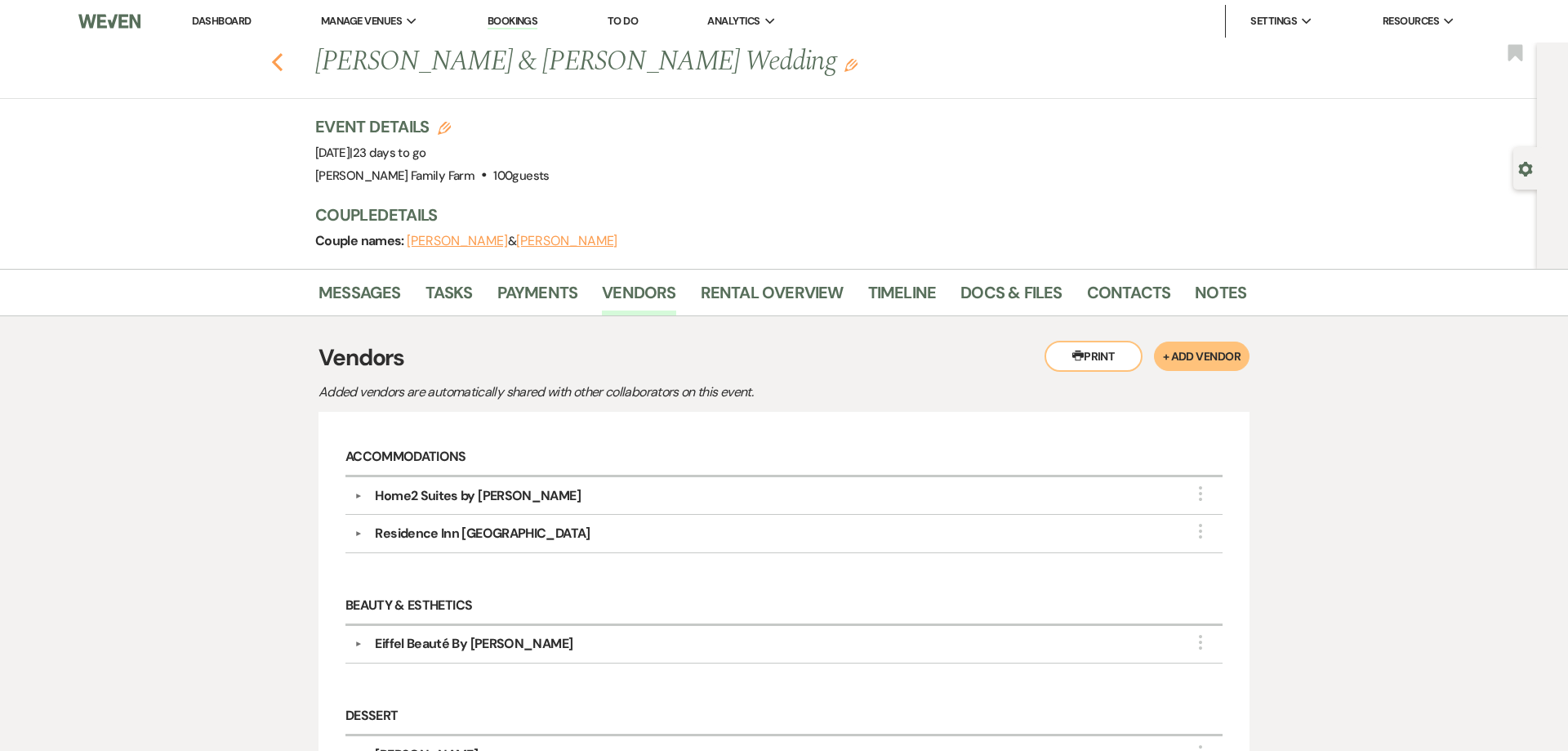
click at [275, 59] on use "button" at bounding box center [278, 62] width 10 height 18
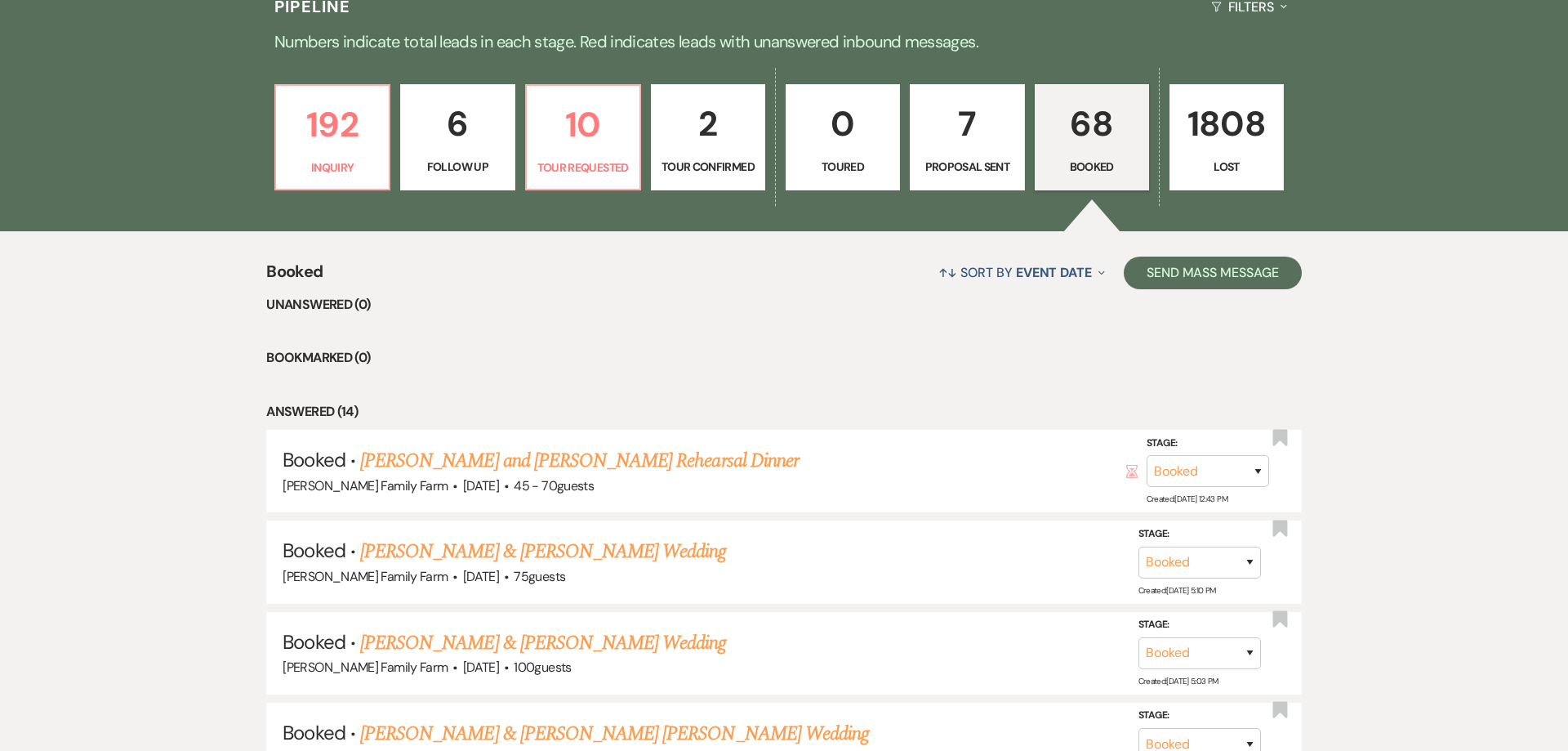
scroll to position [647, 0]
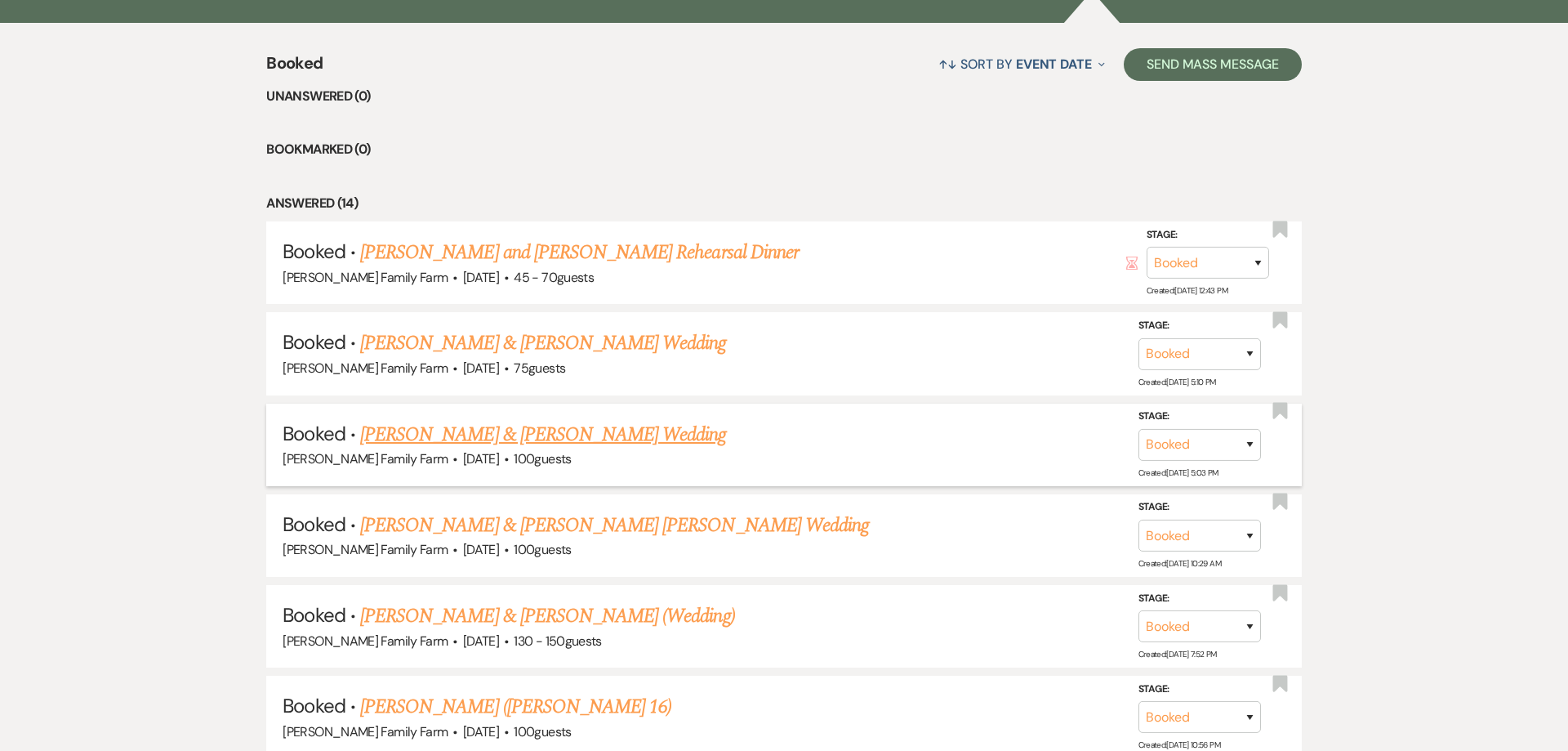
click at [462, 441] on link "[PERSON_NAME] & [PERSON_NAME] Wedding" at bounding box center [543, 435] width 366 height 29
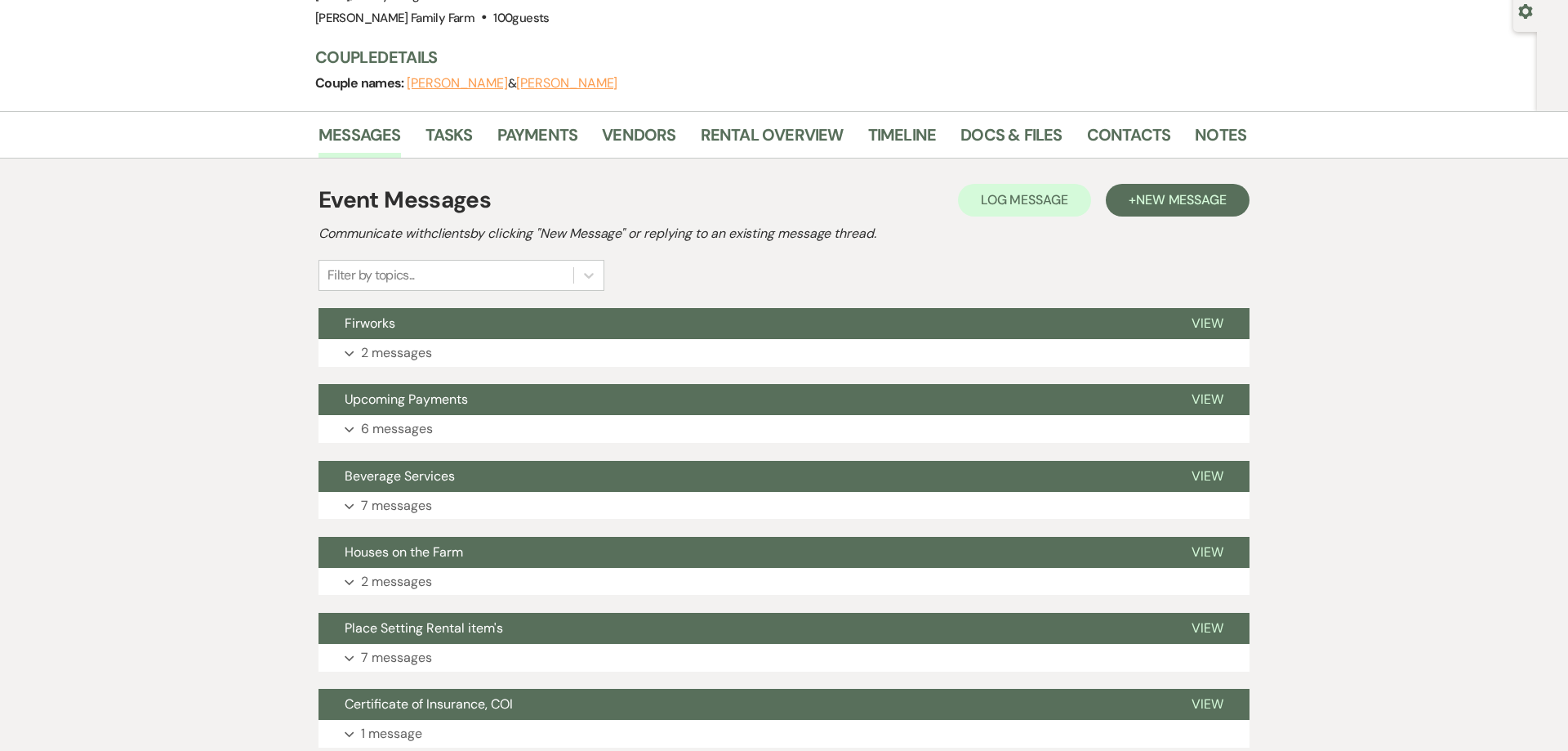
scroll to position [146, 0]
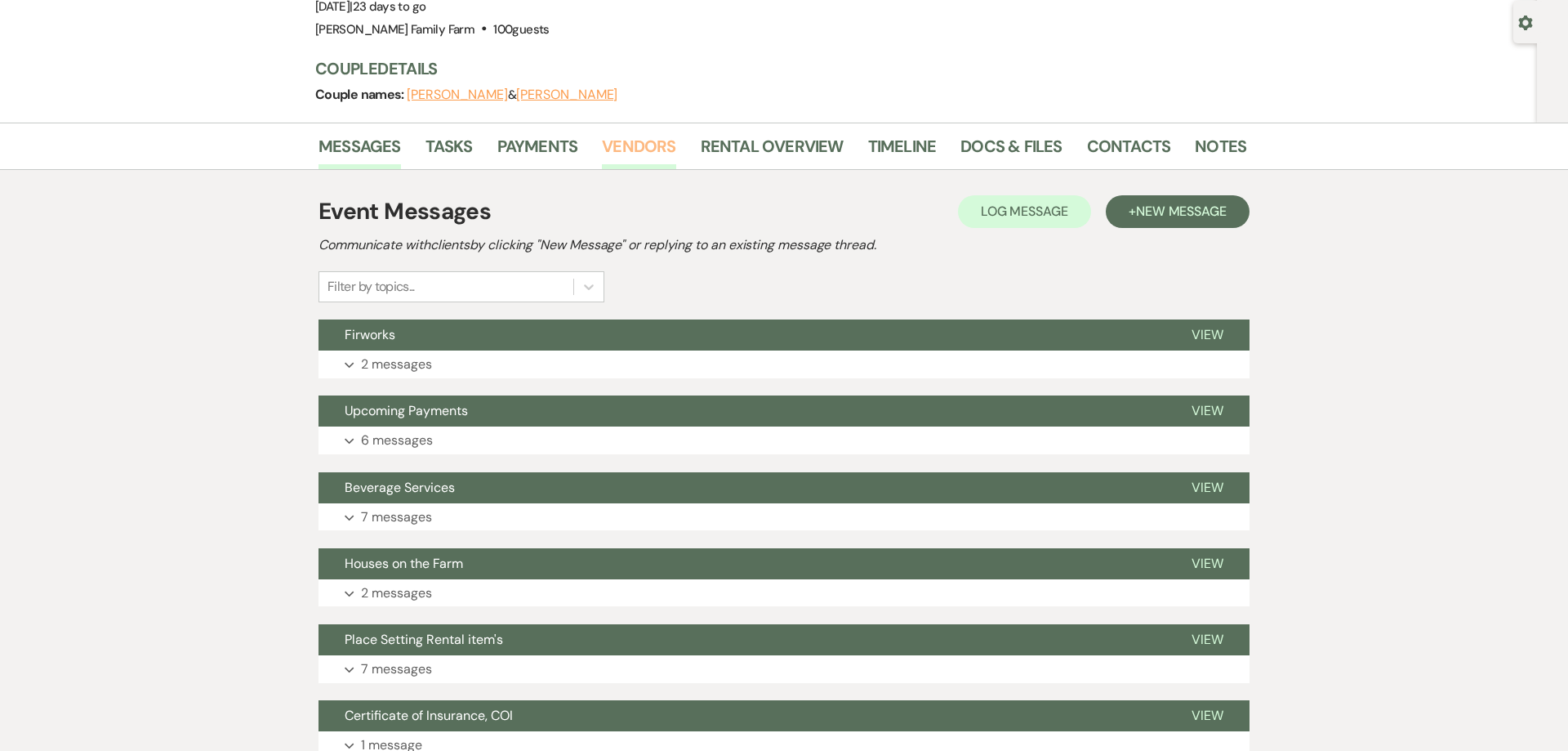
click at [625, 152] on link "Vendors" at bounding box center [638, 152] width 73 height 36
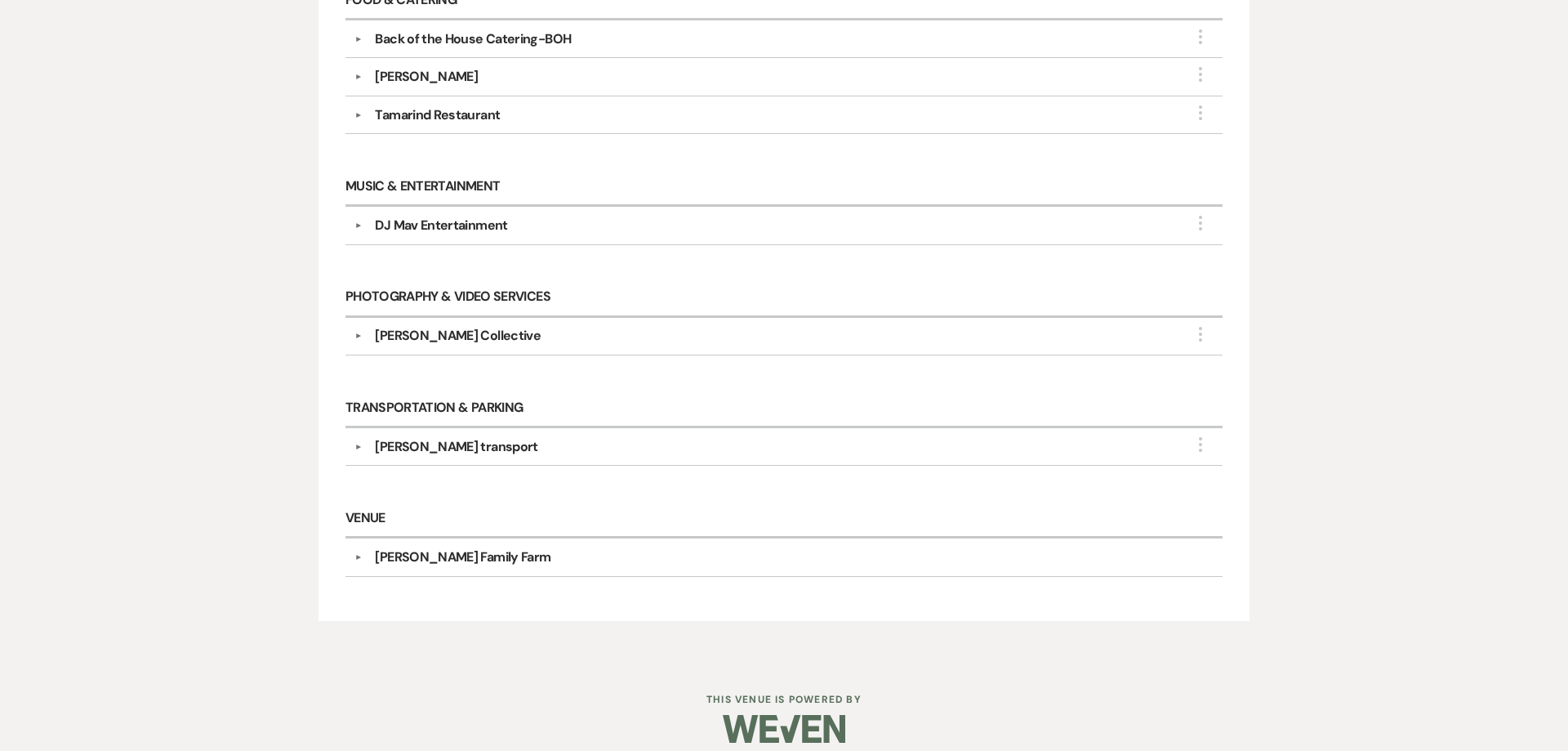
scroll to position [1063, 0]
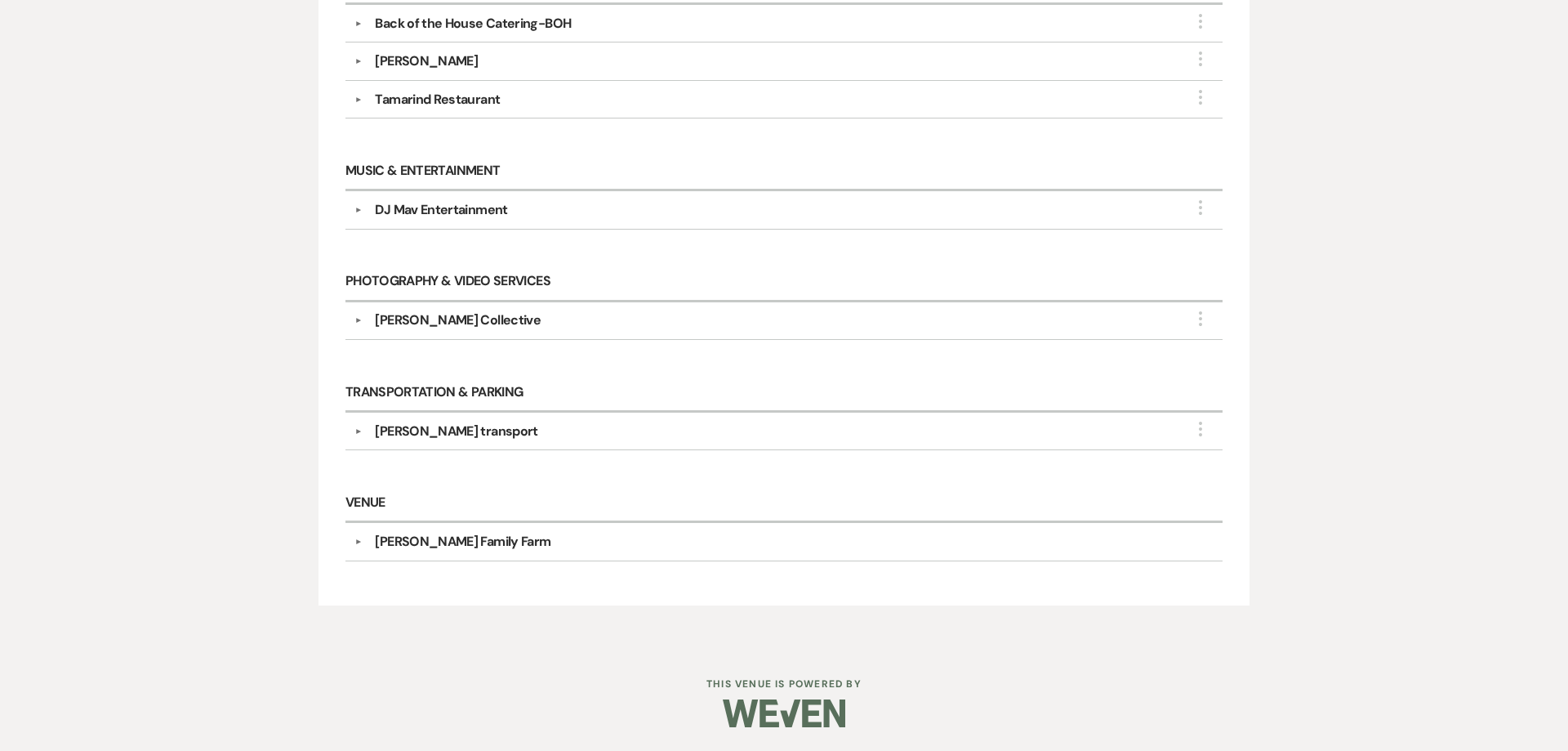
click at [450, 322] on div "[PERSON_NAME] Collective" at bounding box center [458, 320] width 166 height 20
